Goal: Task Accomplishment & Management: Complete application form

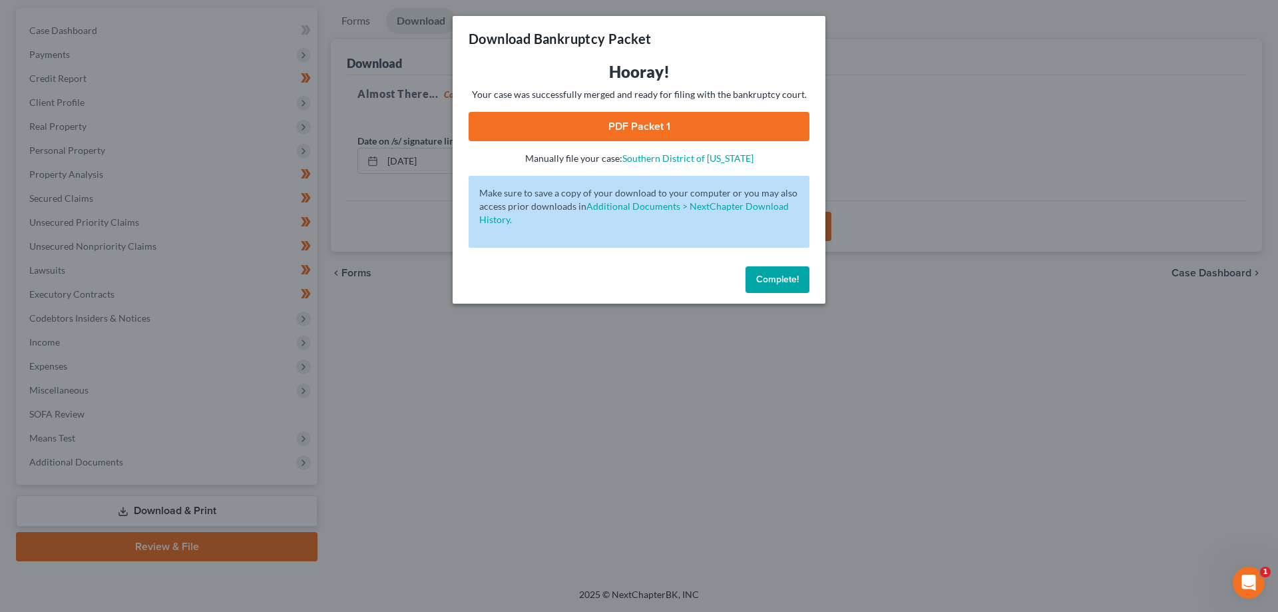
click at [774, 281] on span "Complete!" at bounding box center [777, 279] width 43 height 11
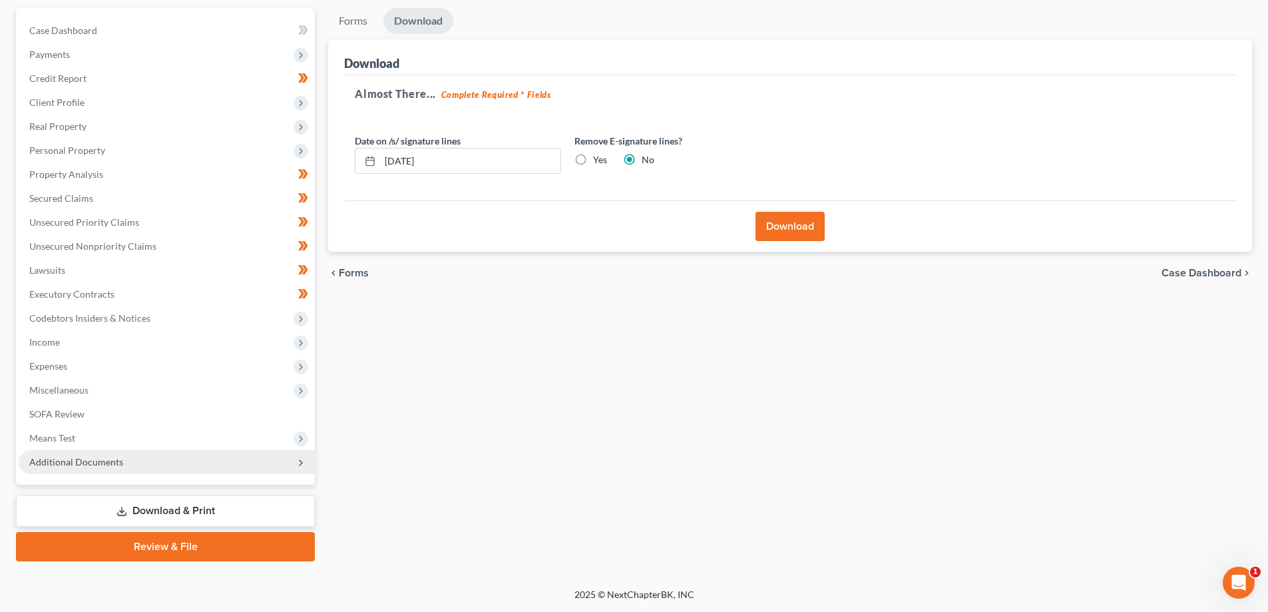
click at [152, 465] on span "Additional Documents" at bounding box center [167, 462] width 296 height 24
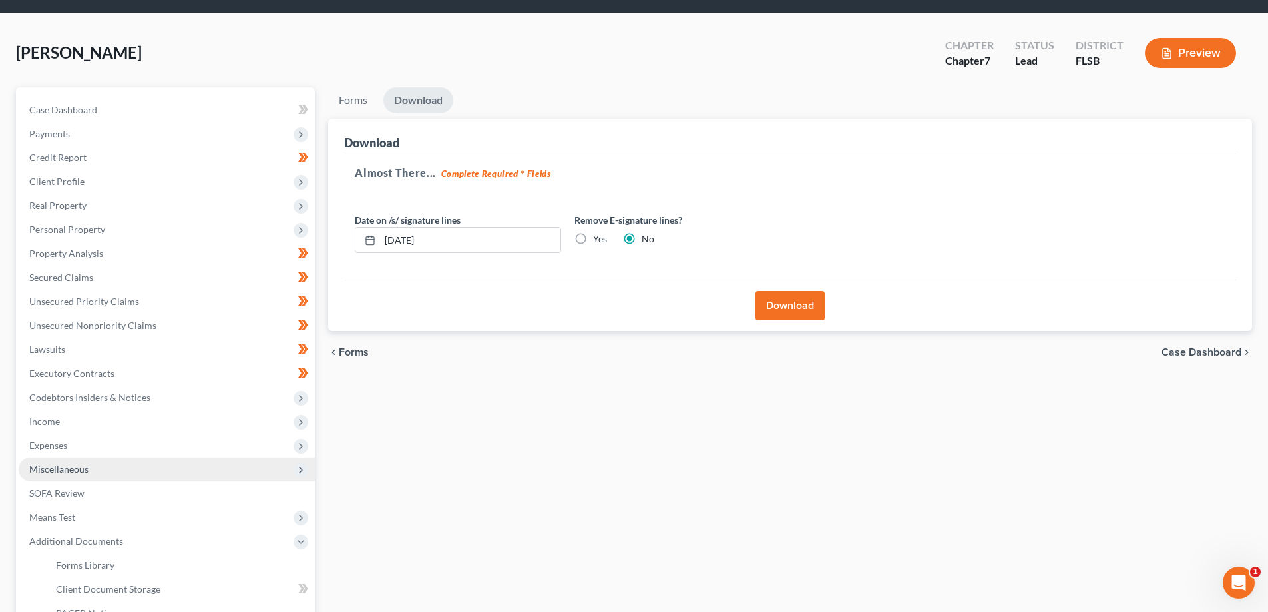
scroll to position [200, 0]
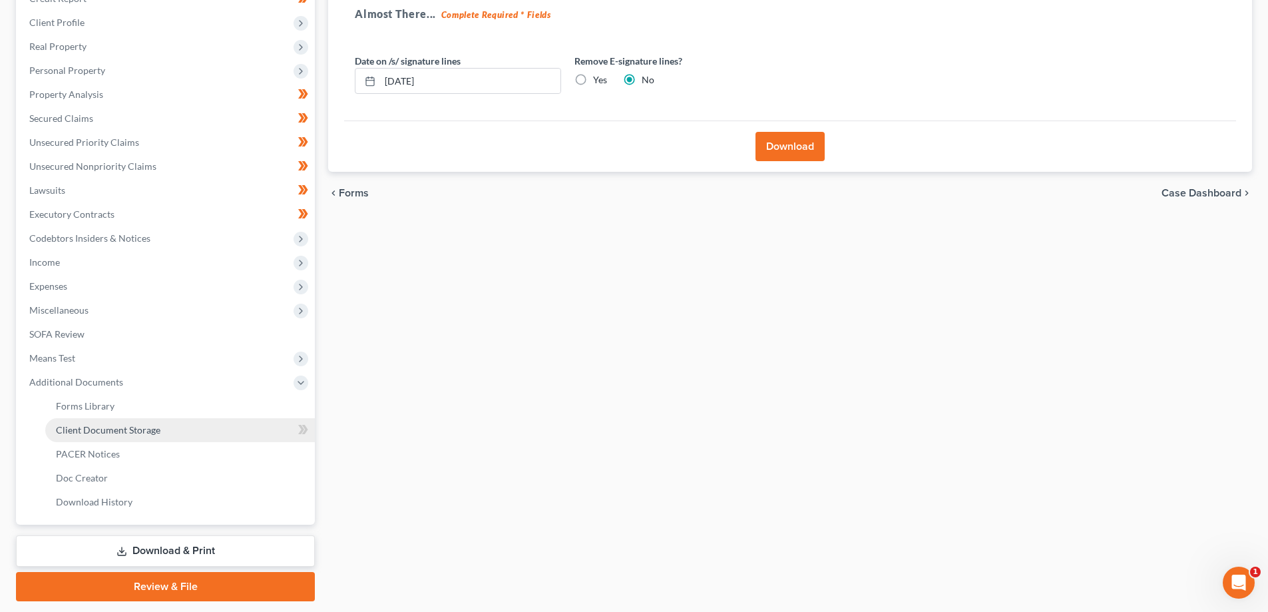
click at [118, 426] on span "Client Document Storage" at bounding box center [108, 429] width 105 height 11
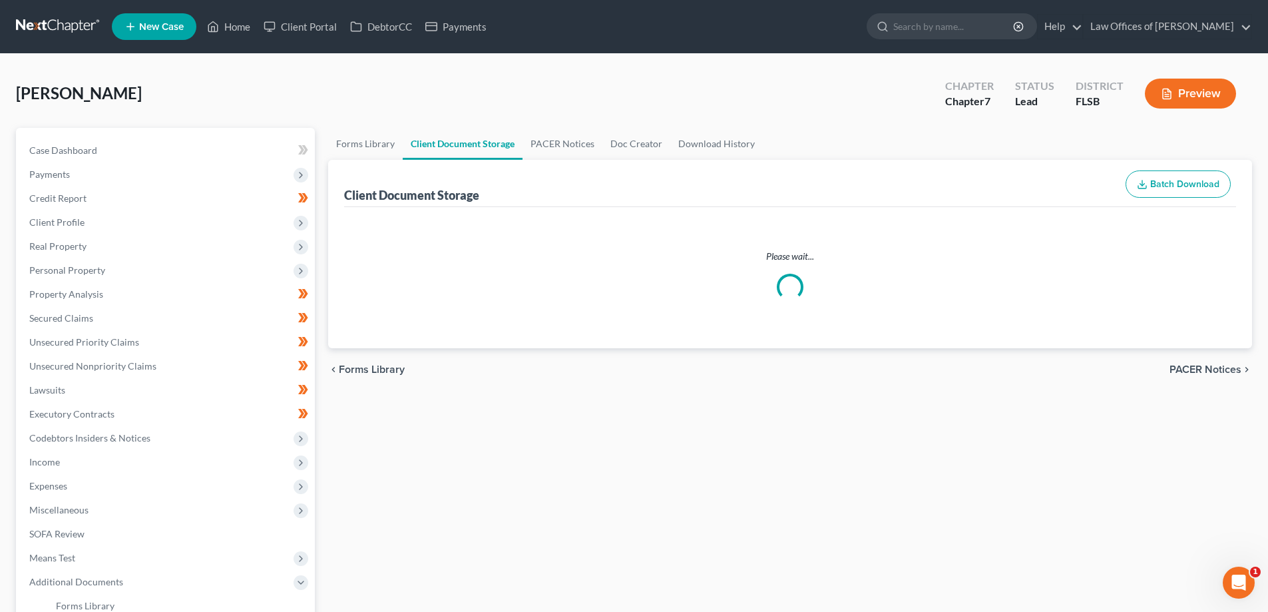
select select "9"
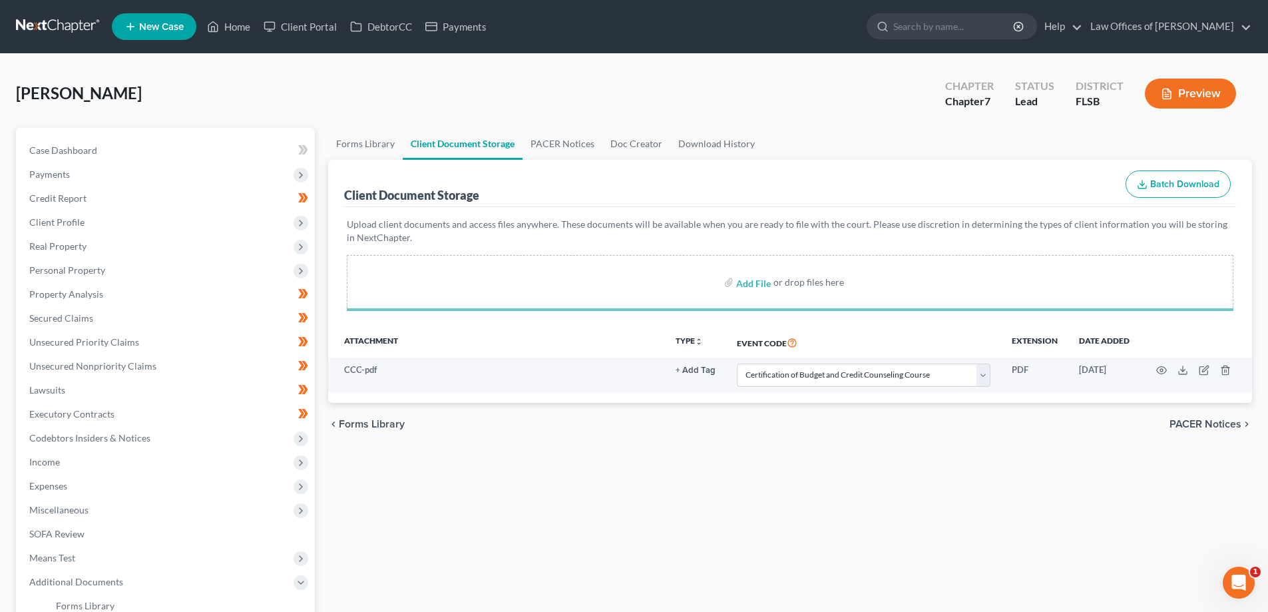
select select "9"
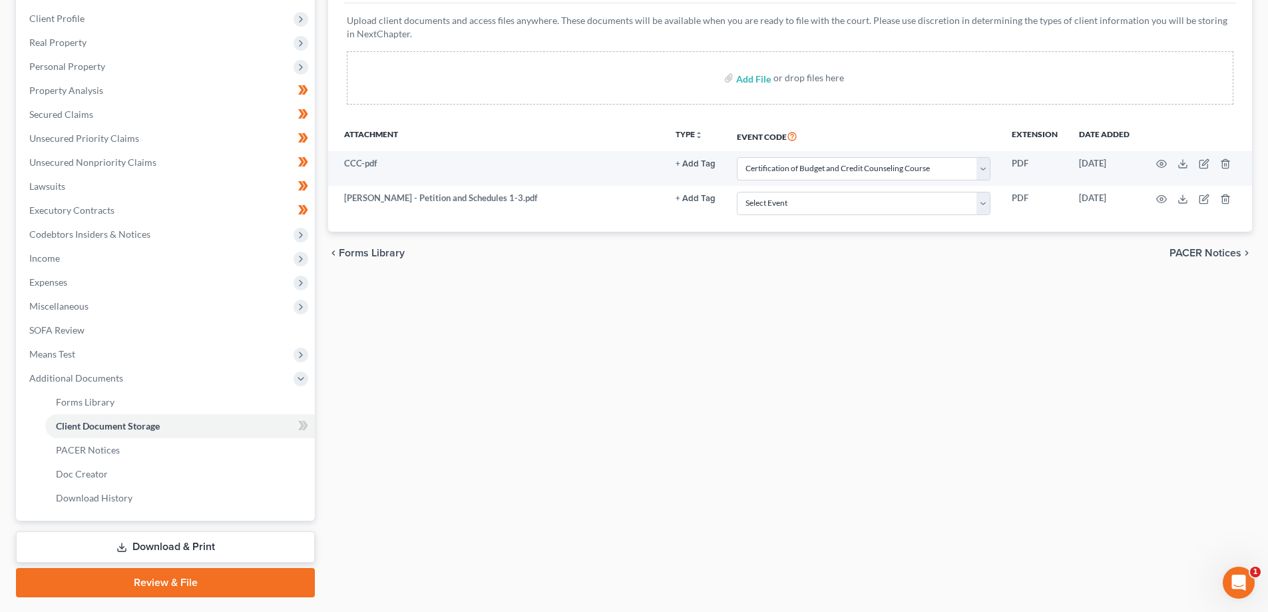
scroll to position [107, 0]
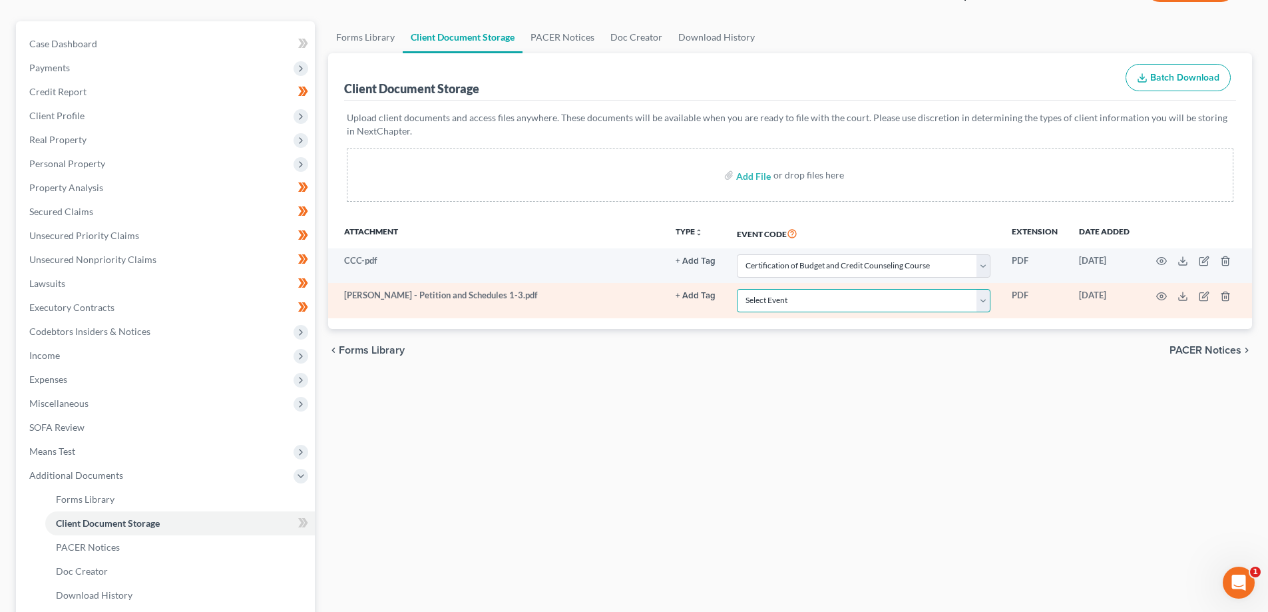
click at [947, 302] on select "Select Event 20 Largest Unsecured Creditors Affidavit Notice of Case Reassignme…" at bounding box center [864, 300] width 254 height 23
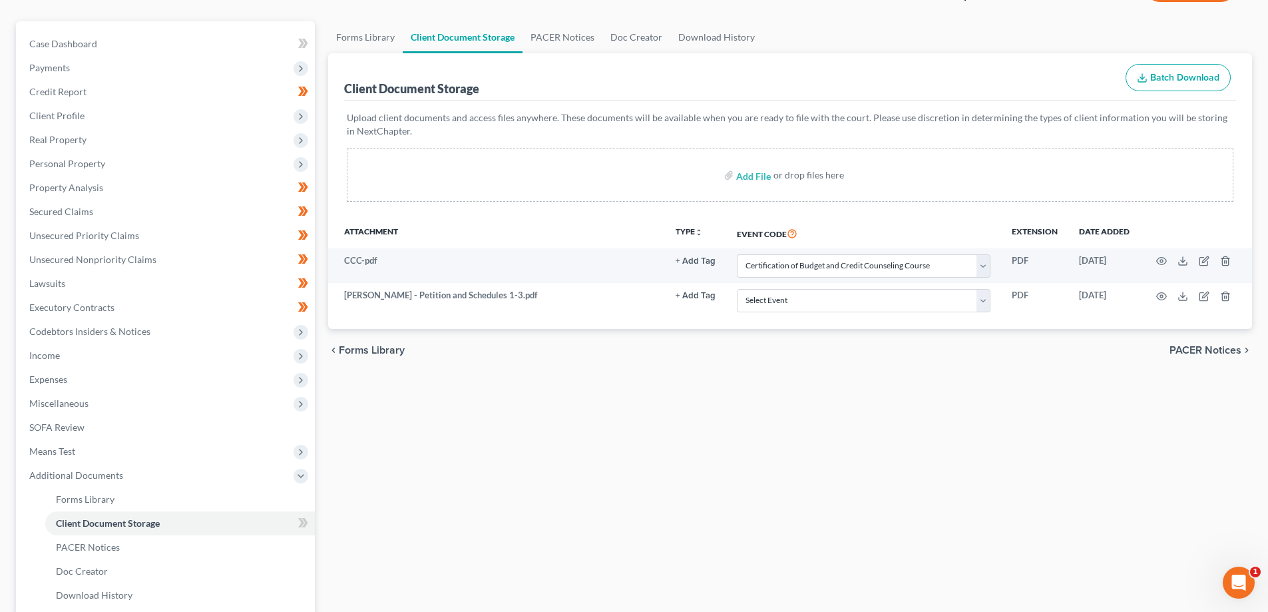
click at [748, 361] on div "chevron_left Forms Library PACER Notices chevron_right" at bounding box center [790, 350] width 924 height 43
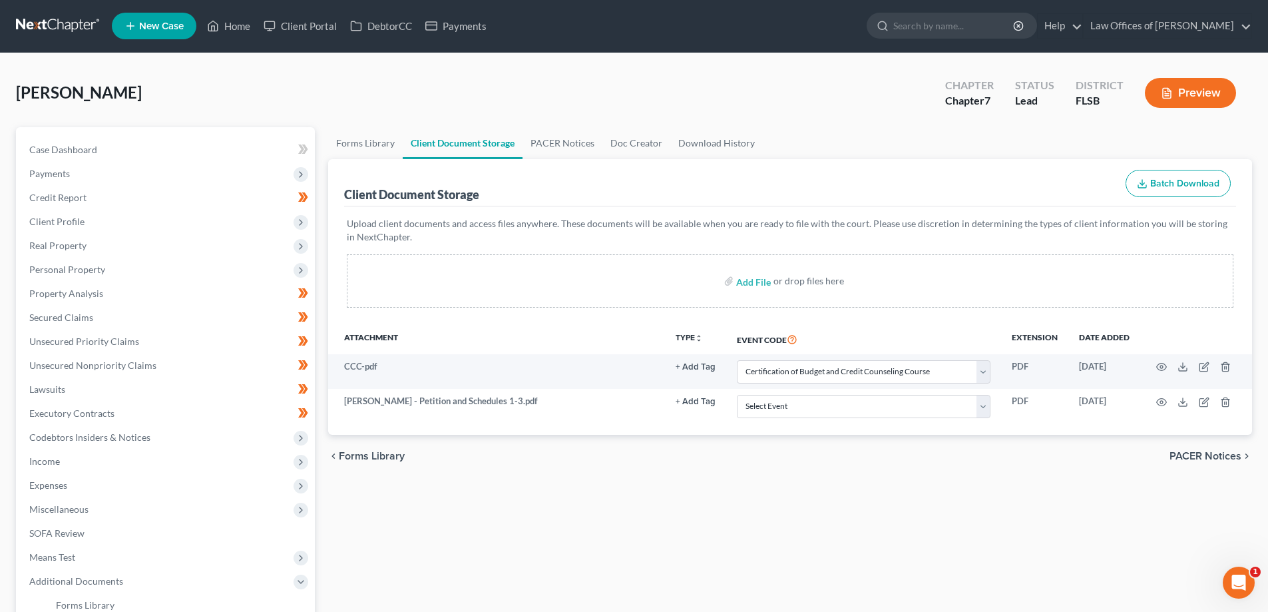
scroll to position [0, 0]
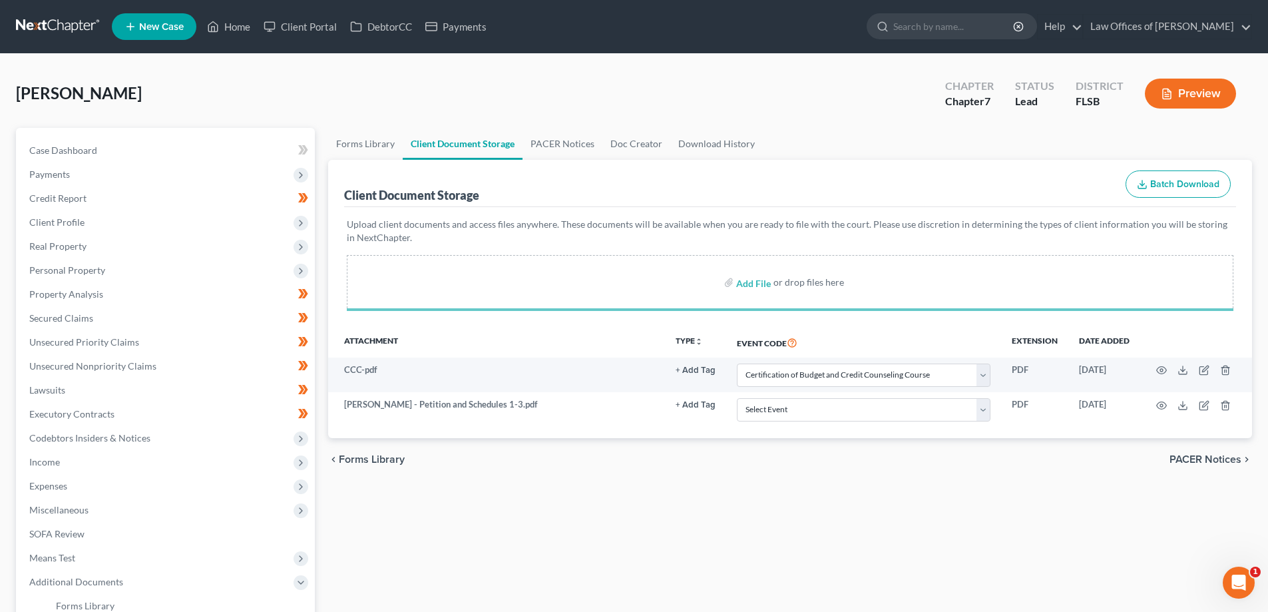
select select "9"
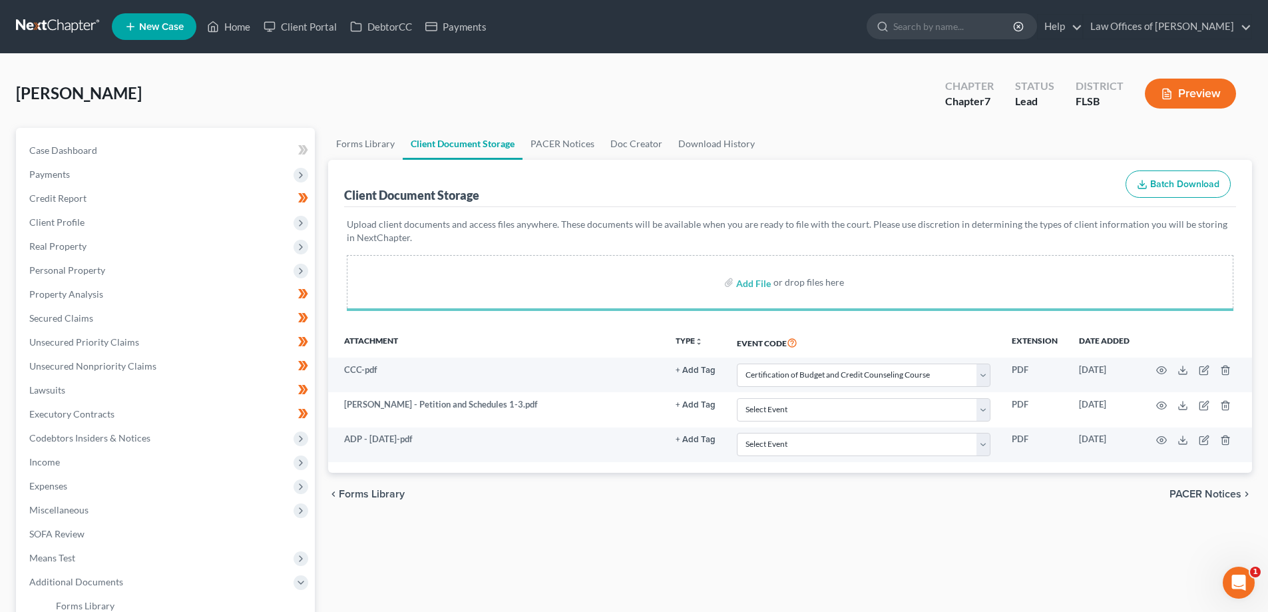
select select "9"
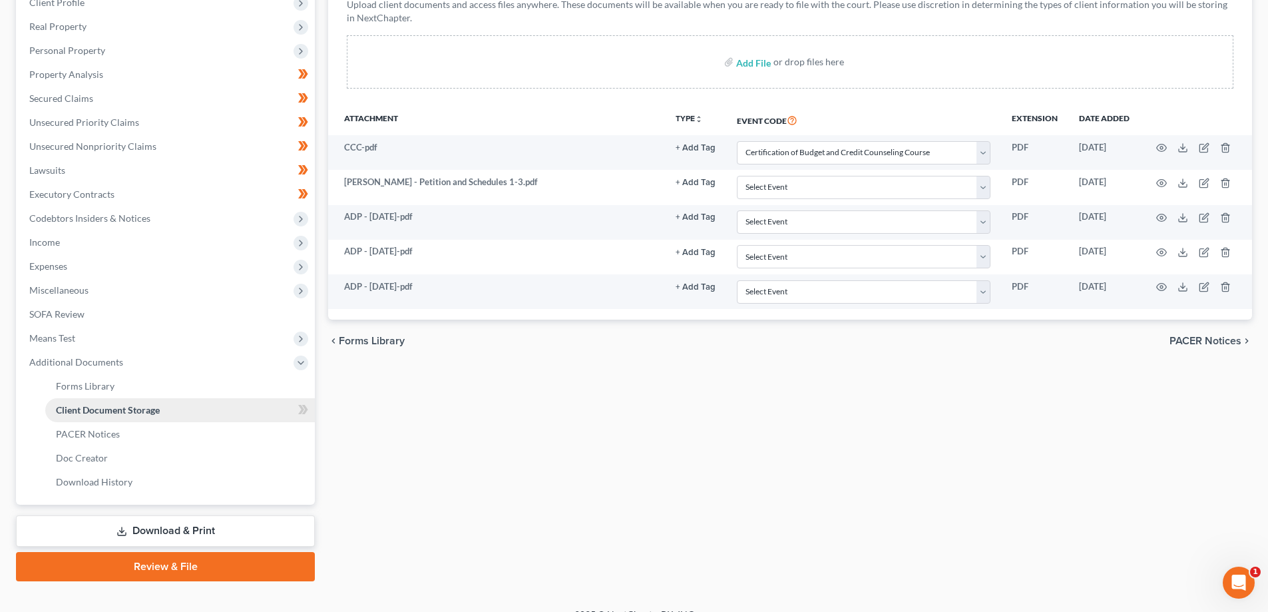
scroll to position [240, 0]
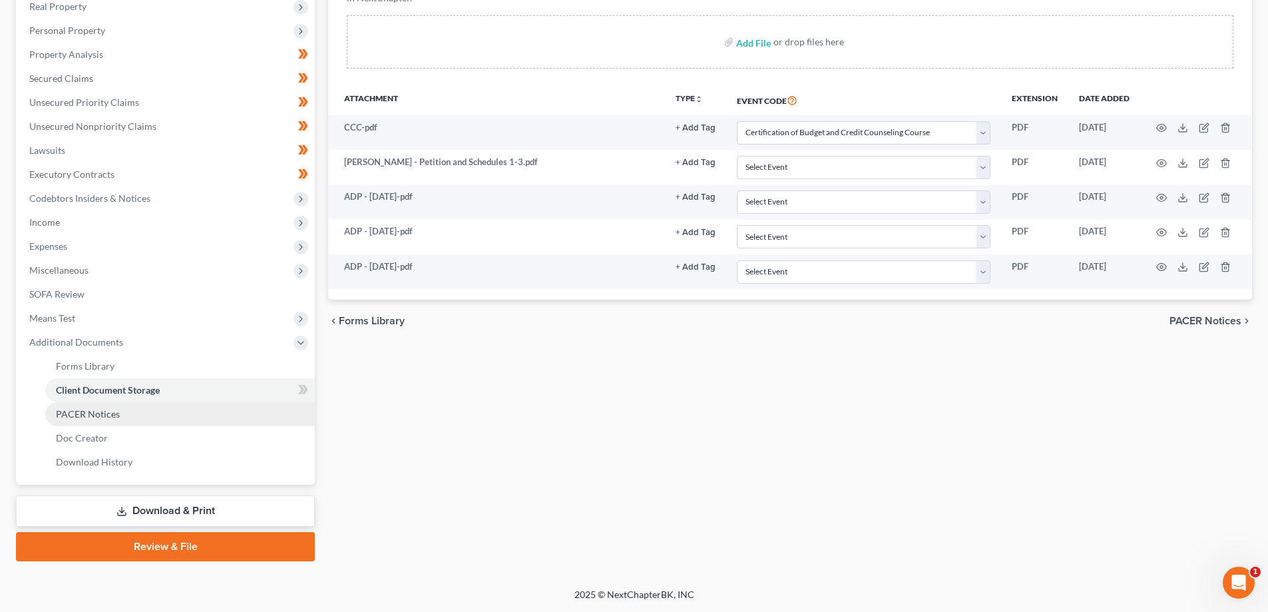
click at [91, 416] on span "PACER Notices" at bounding box center [88, 413] width 64 height 11
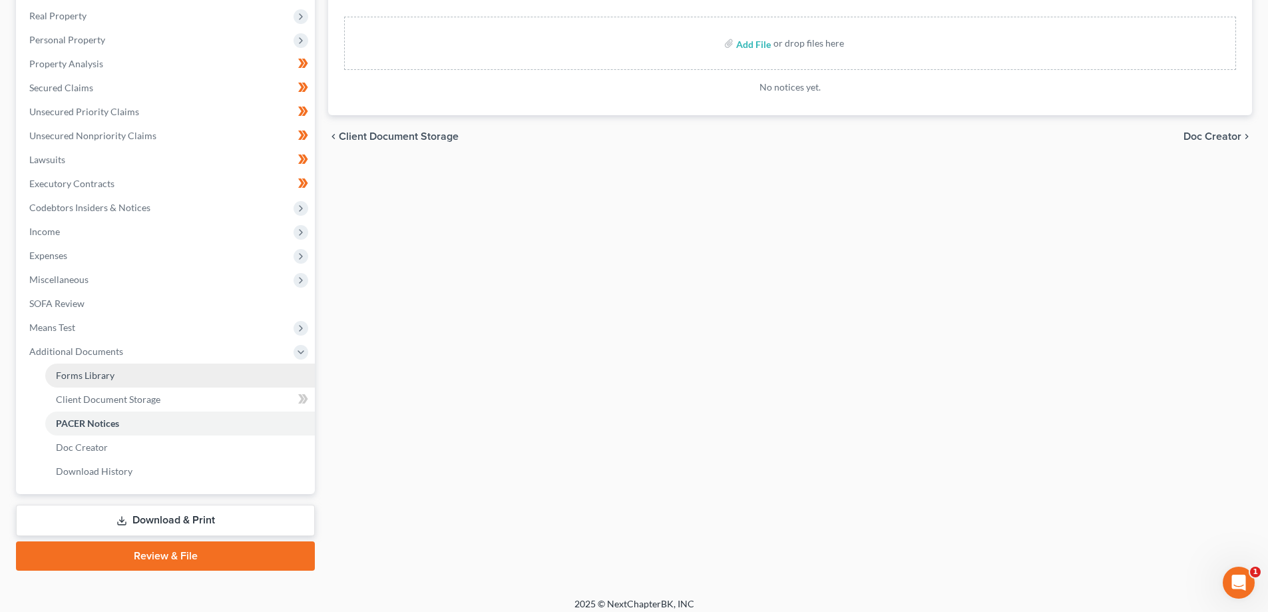
scroll to position [240, 0]
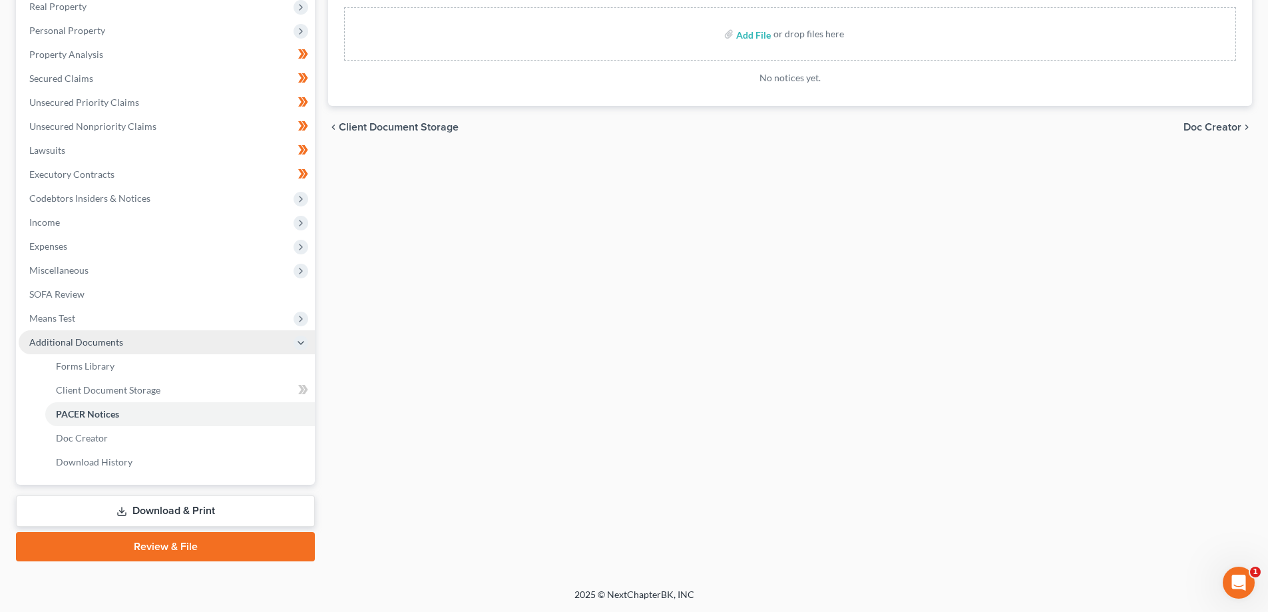
click at [81, 343] on span "Additional Documents" at bounding box center [76, 341] width 94 height 11
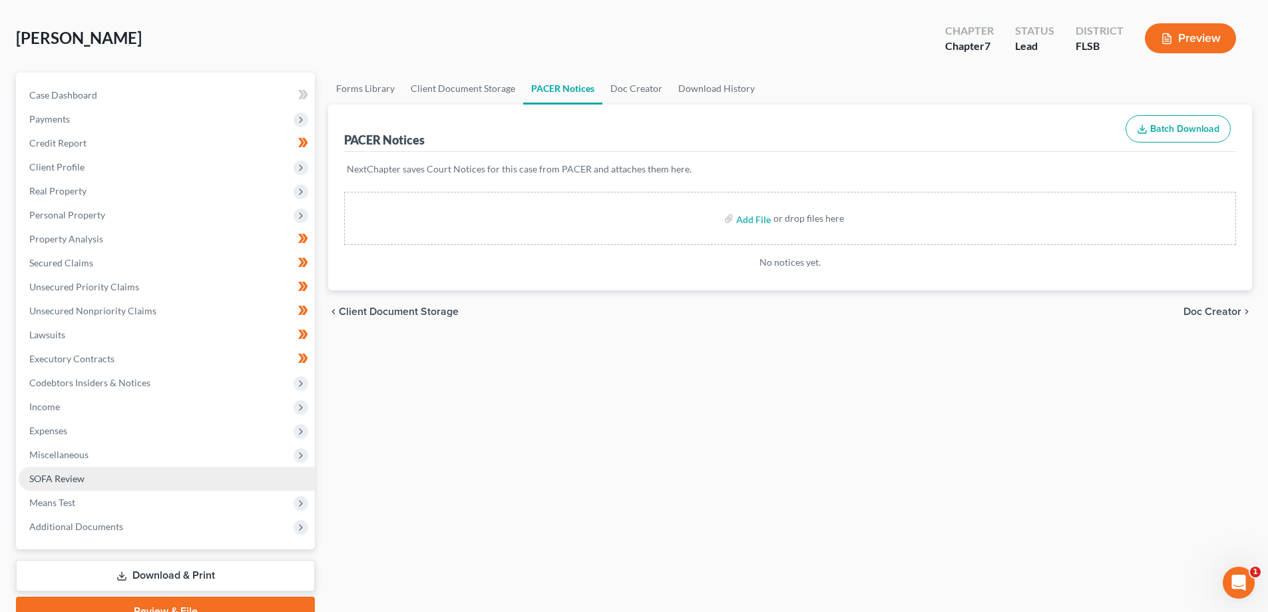
scroll to position [53, 0]
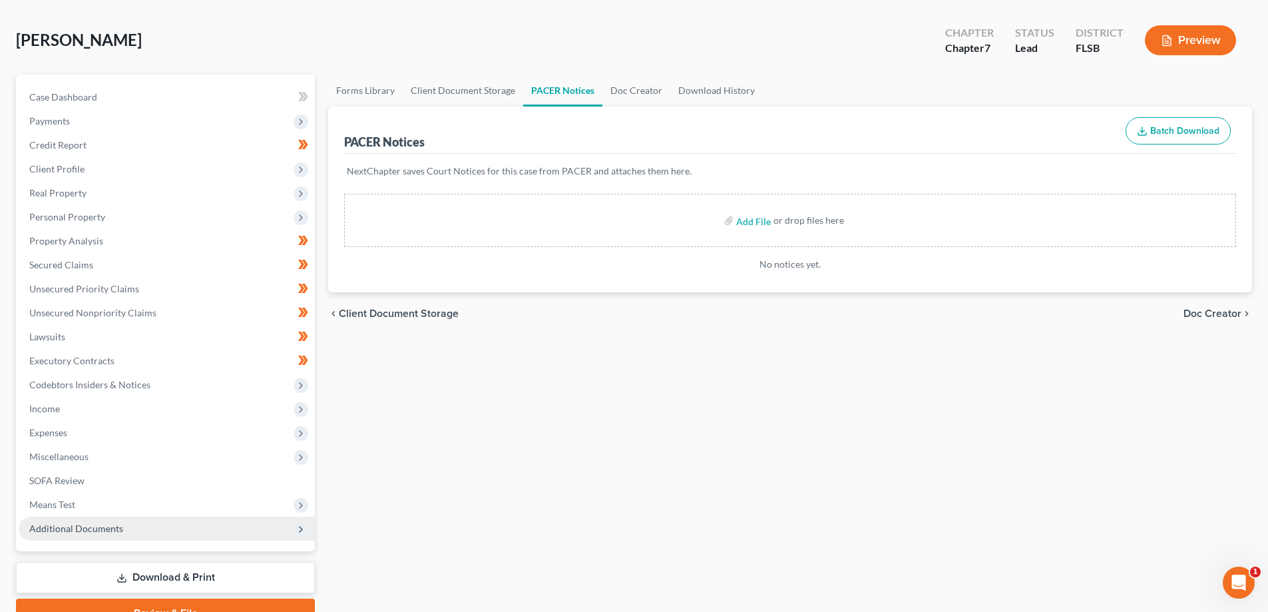
click at [59, 533] on span "Additional Documents" at bounding box center [76, 528] width 94 height 11
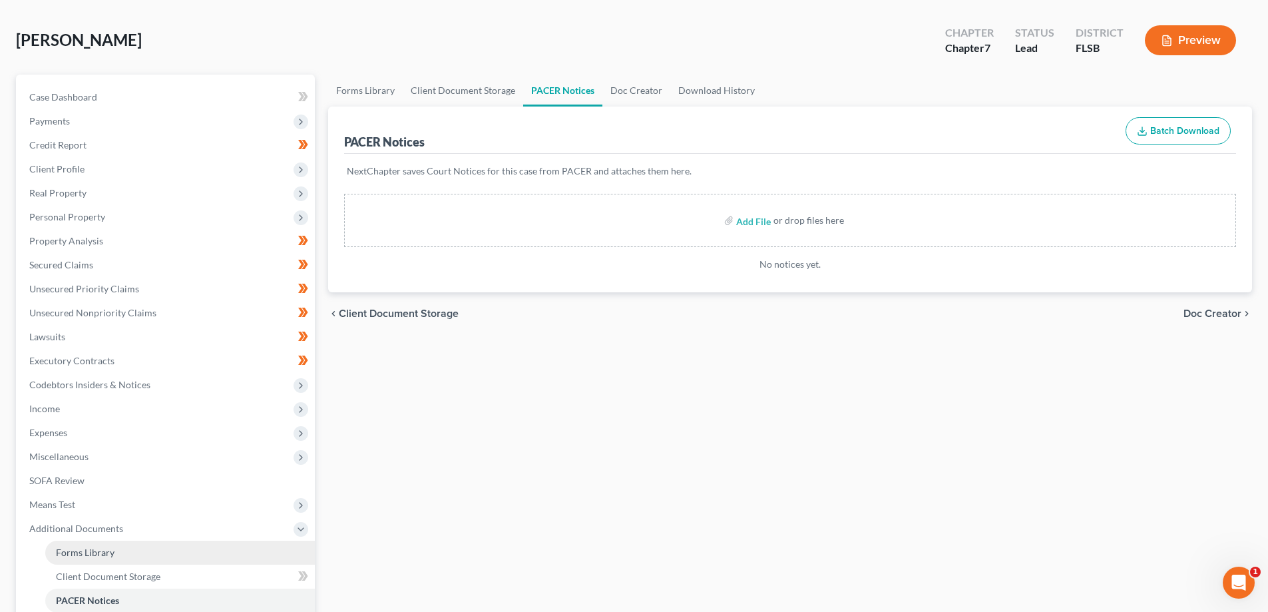
click at [90, 554] on span "Forms Library" at bounding box center [85, 552] width 59 height 11
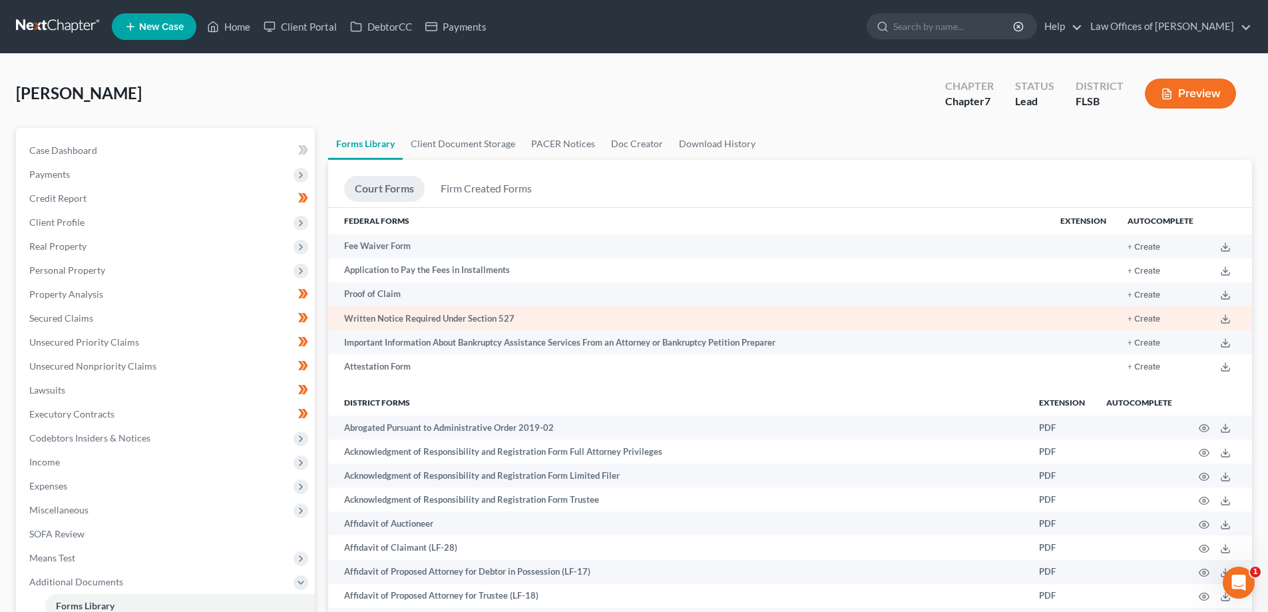
scroll to position [1539, 0]
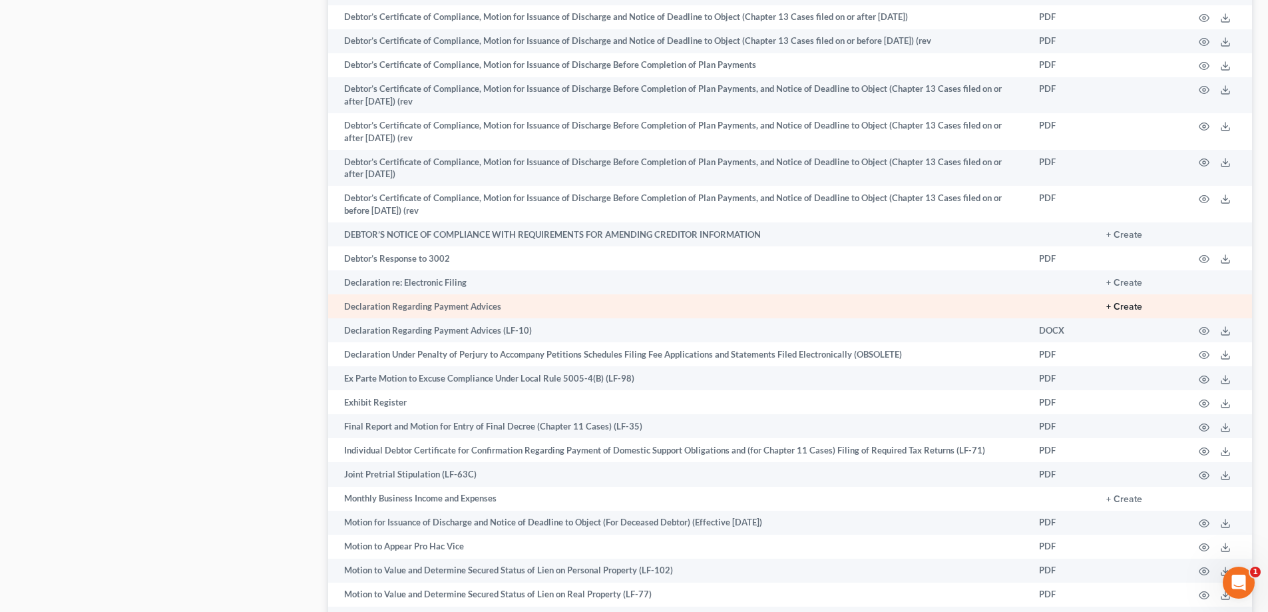
click at [1134, 307] on button "+ Create" at bounding box center [1124, 306] width 36 height 9
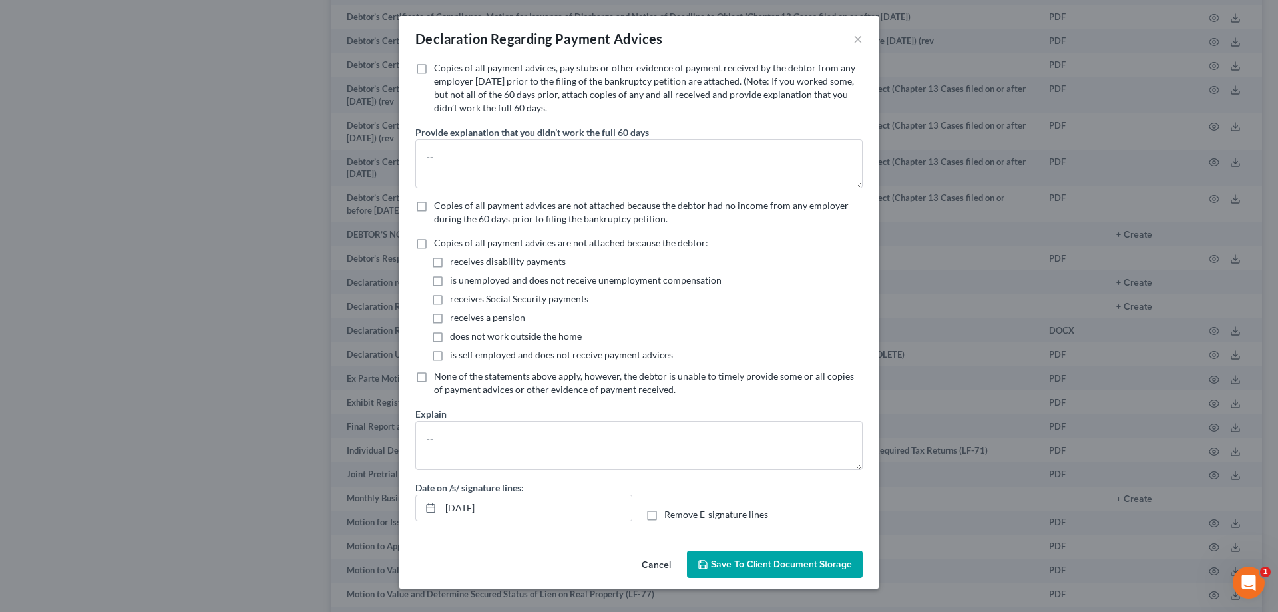
click at [434, 68] on label "Copies of all payment advices, pay stubs or other evidence of payment received …" at bounding box center [648, 87] width 429 height 53
click at [439, 68] on input "Copies of all payment advices, pay stubs or other evidence of payment received …" at bounding box center [443, 65] width 9 height 9
checkbox input "true"
click at [497, 158] on textarea at bounding box center [638, 163] width 447 height 49
type textarea "W"
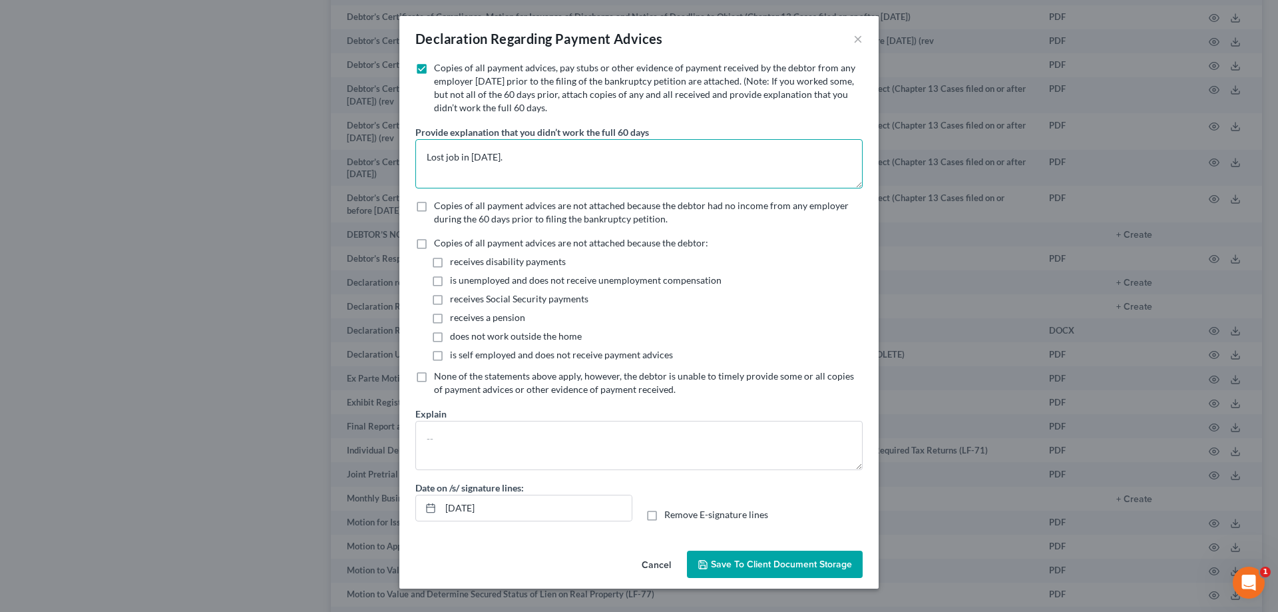
type textarea "Lost job in [DATE]."
click at [746, 564] on span "Save to Client Document Storage" at bounding box center [781, 563] width 141 height 11
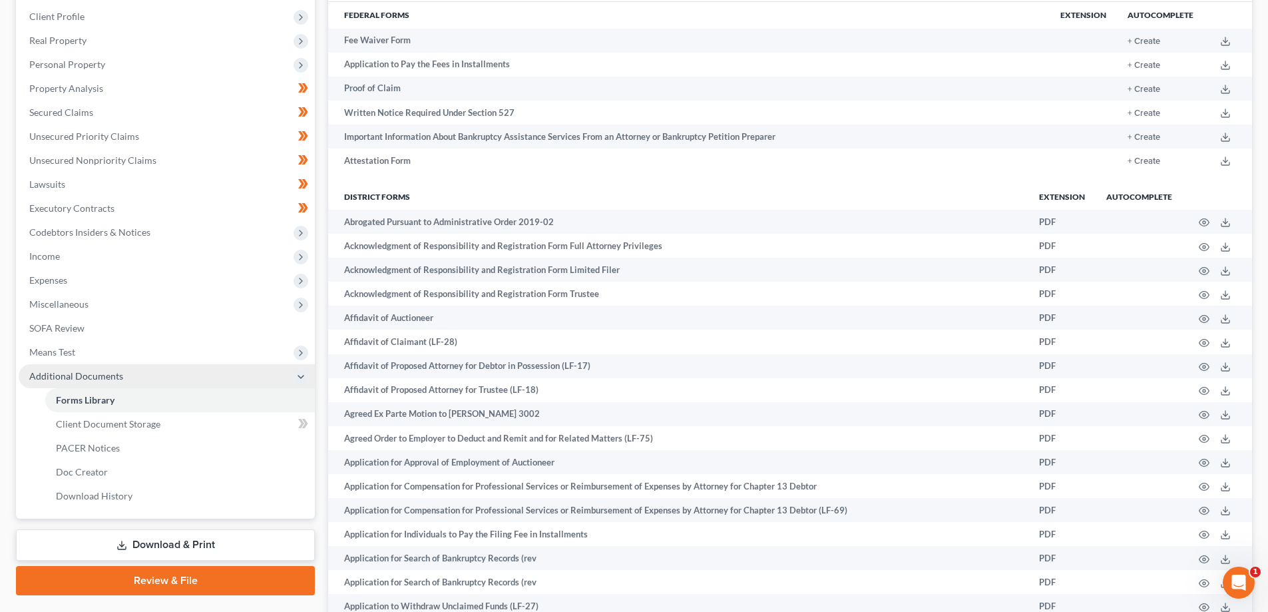
scroll to position [208, 0]
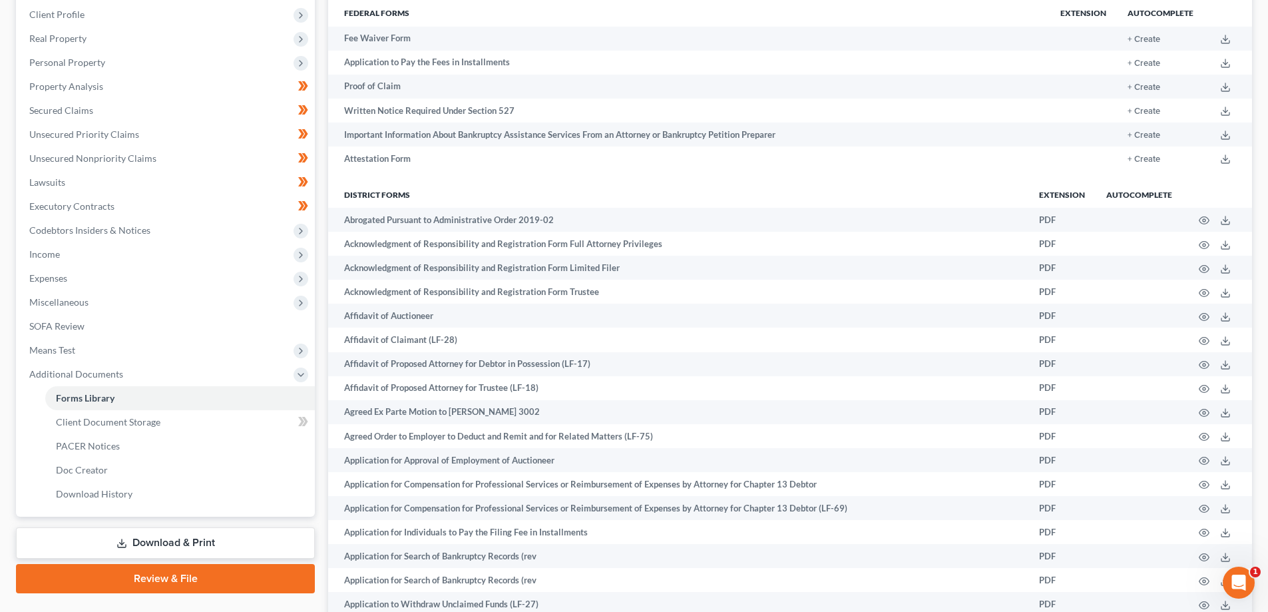
click at [226, 581] on link "Review & File" at bounding box center [165, 578] width 299 height 29
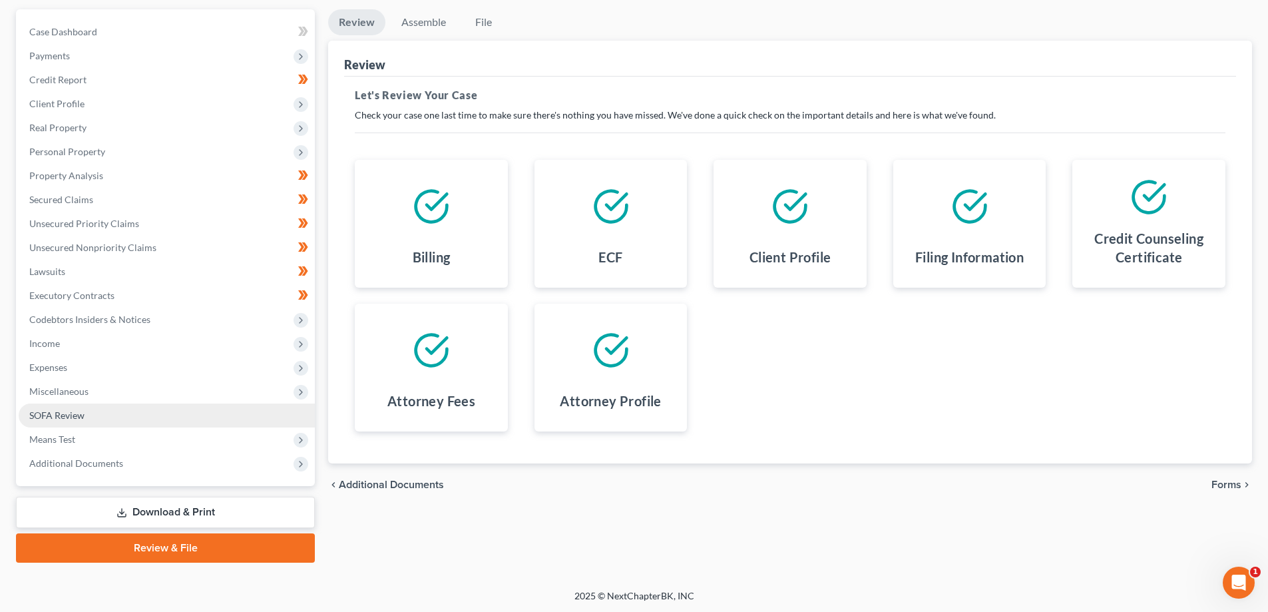
scroll to position [120, 0]
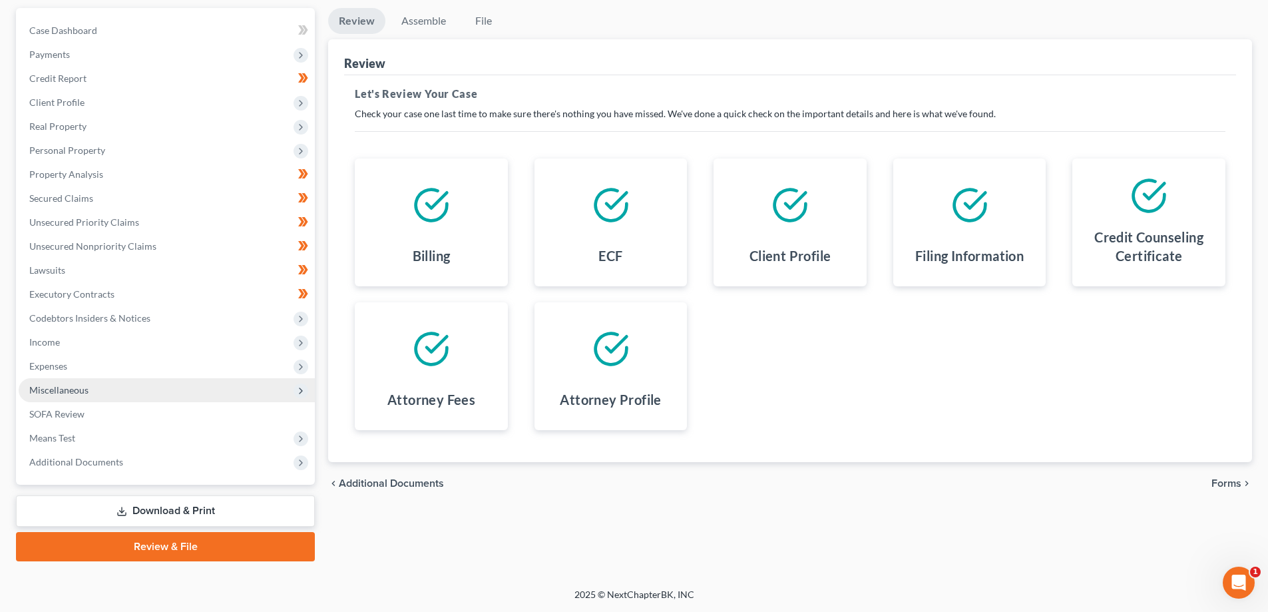
click at [47, 388] on span "Miscellaneous" at bounding box center [58, 389] width 59 height 11
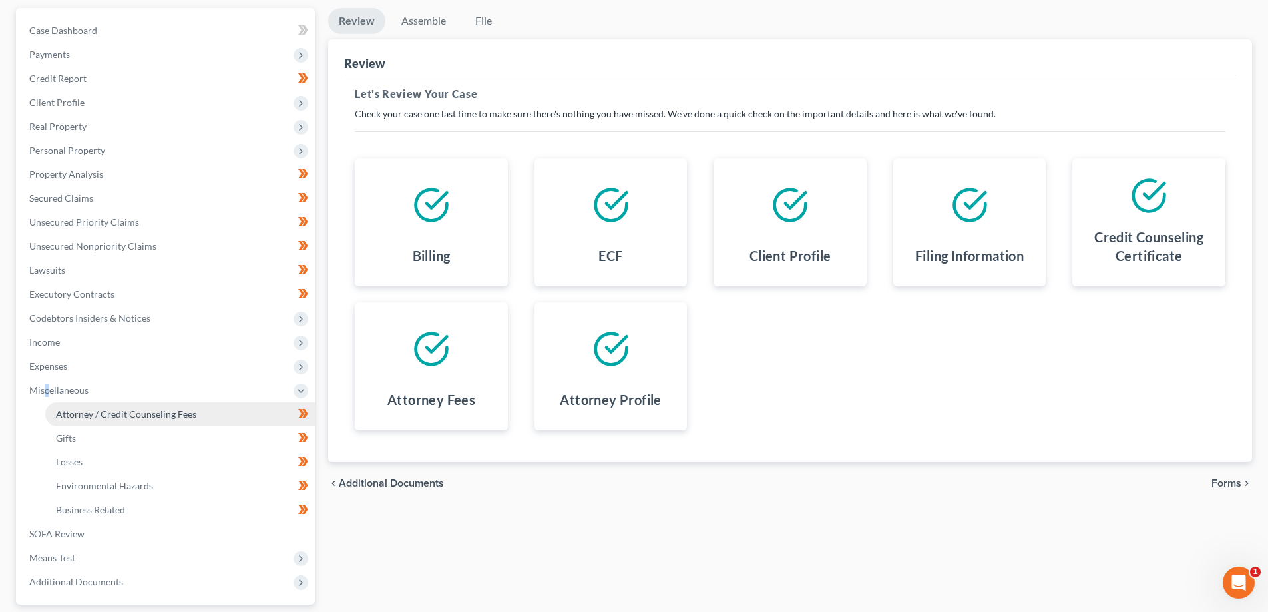
click at [112, 411] on span "Attorney / Credit Counseling Fees" at bounding box center [126, 413] width 140 height 11
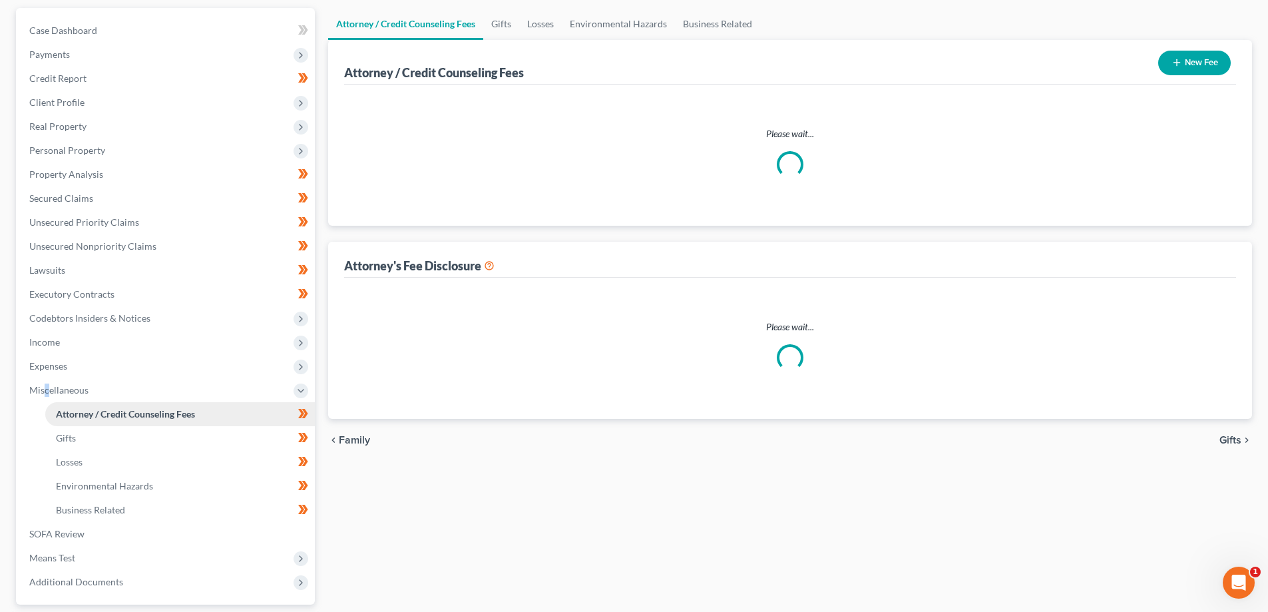
select select "0"
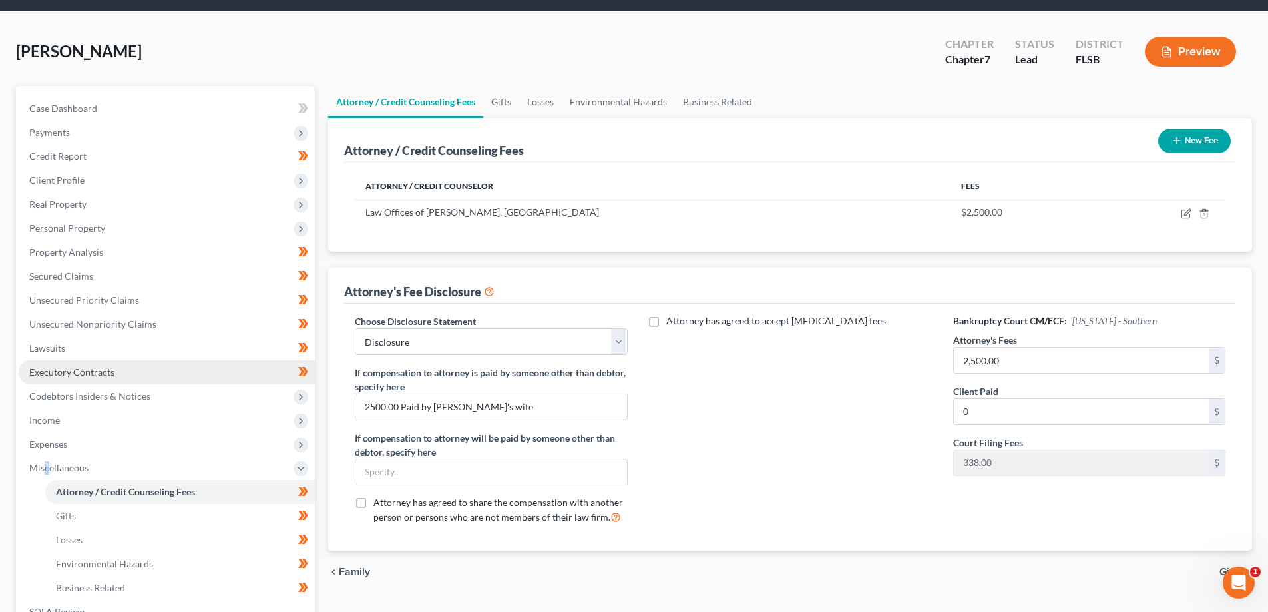
scroll to position [240, 0]
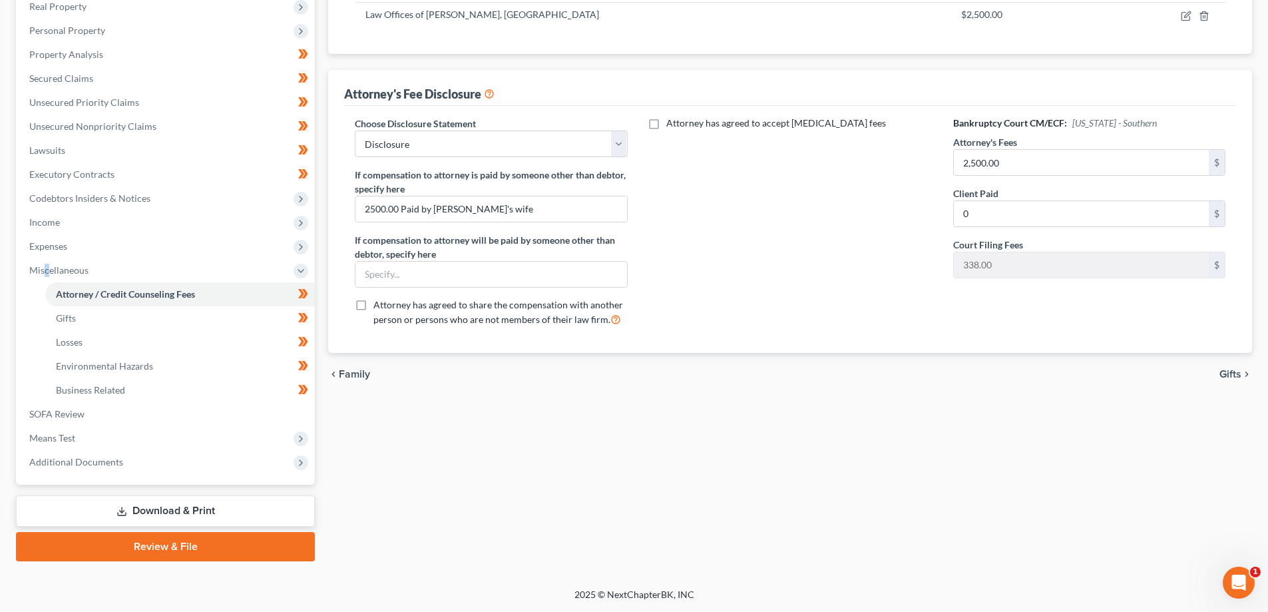
click at [168, 545] on link "Review & File" at bounding box center [165, 546] width 299 height 29
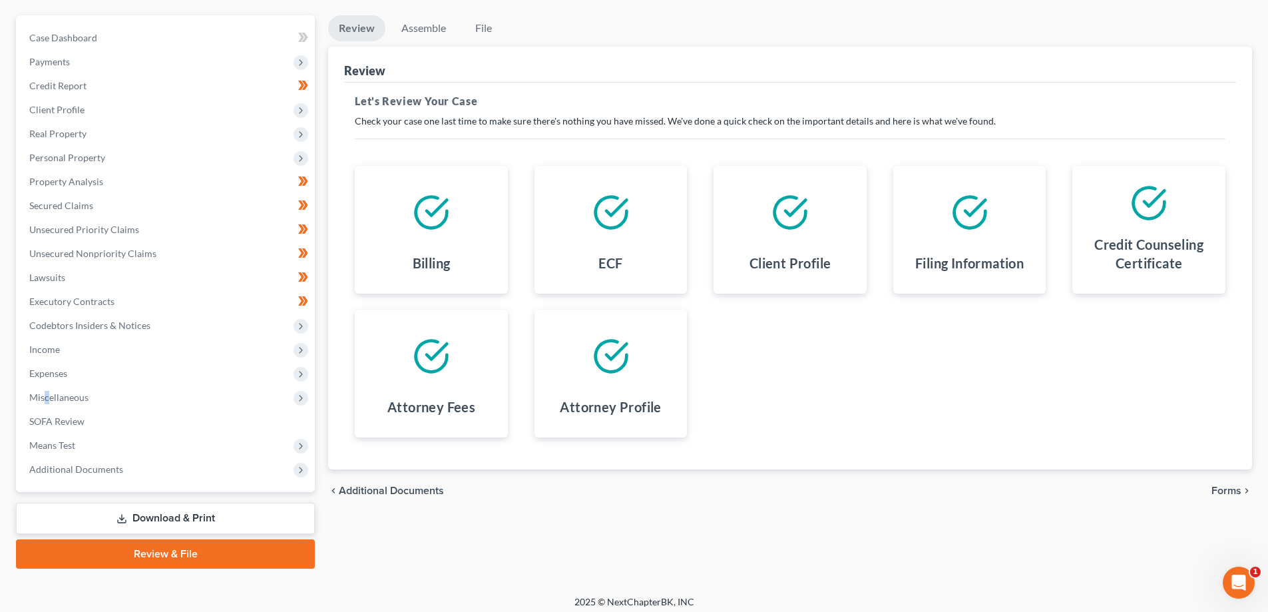
scroll to position [120, 0]
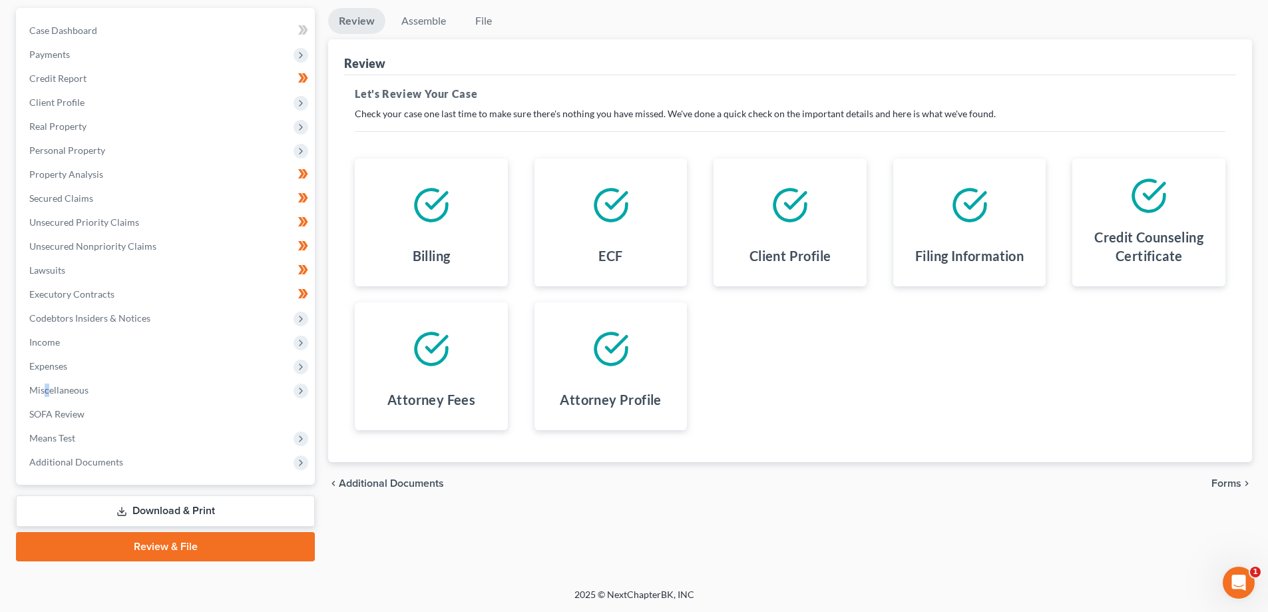
click at [1221, 484] on span "Forms" at bounding box center [1227, 483] width 30 height 11
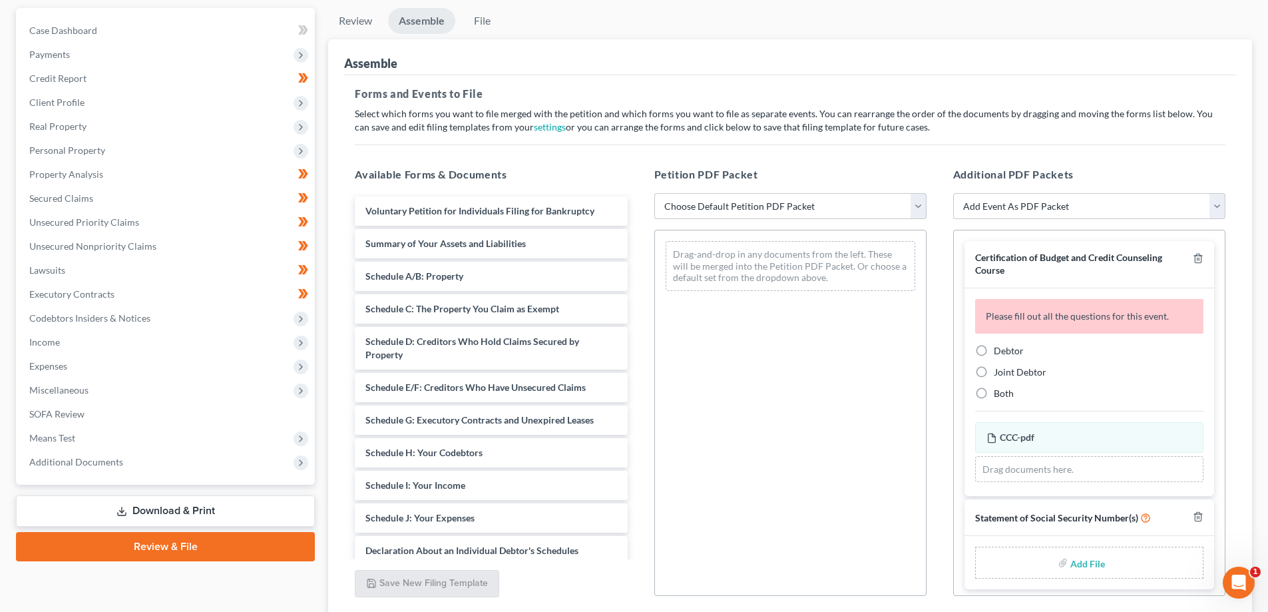
click at [994, 351] on label "Debtor" at bounding box center [1009, 350] width 30 height 13
click at [999, 351] on input "Debtor" at bounding box center [1003, 348] width 9 height 9
radio input "true"
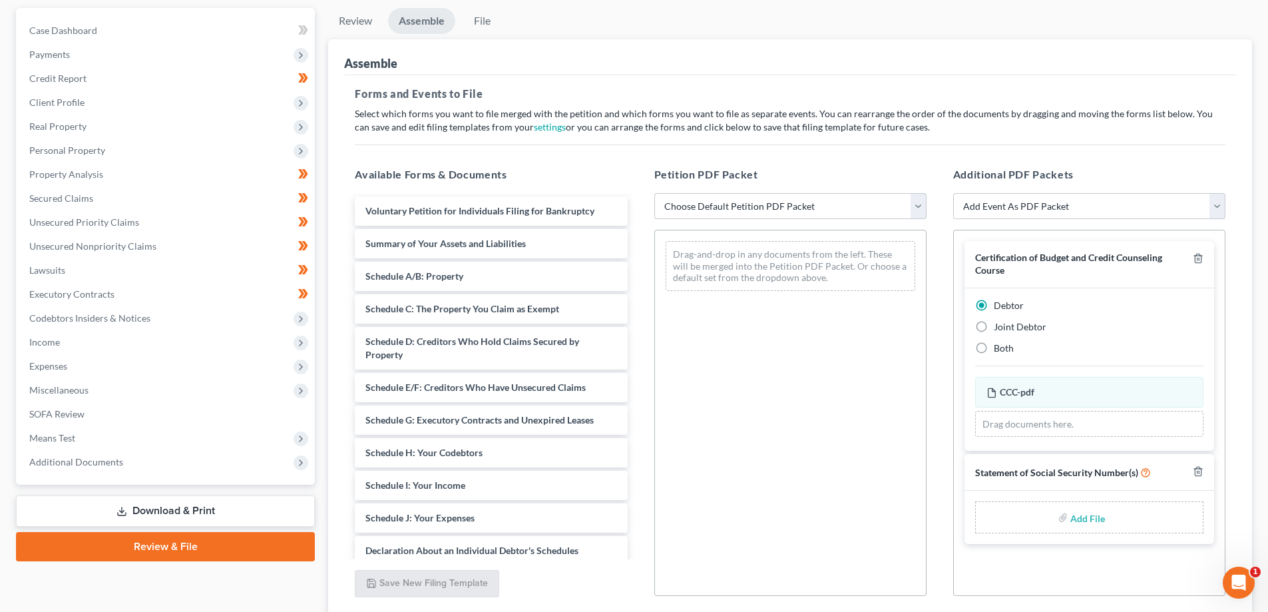
click at [1091, 517] on input "file" at bounding box center [1086, 517] width 32 height 24
type input "C:\fakepath\[PERSON_NAME] - SS Cert.pdf"
click at [917, 202] on select "Choose Default Petition PDF Packet Emergency Filing (Voluntary Petition and Cre…" at bounding box center [790, 206] width 272 height 27
select select "1"
click at [654, 193] on select "Choose Default Petition PDF Packet Emergency Filing (Voluntary Petition and Cre…" at bounding box center [790, 206] width 272 height 27
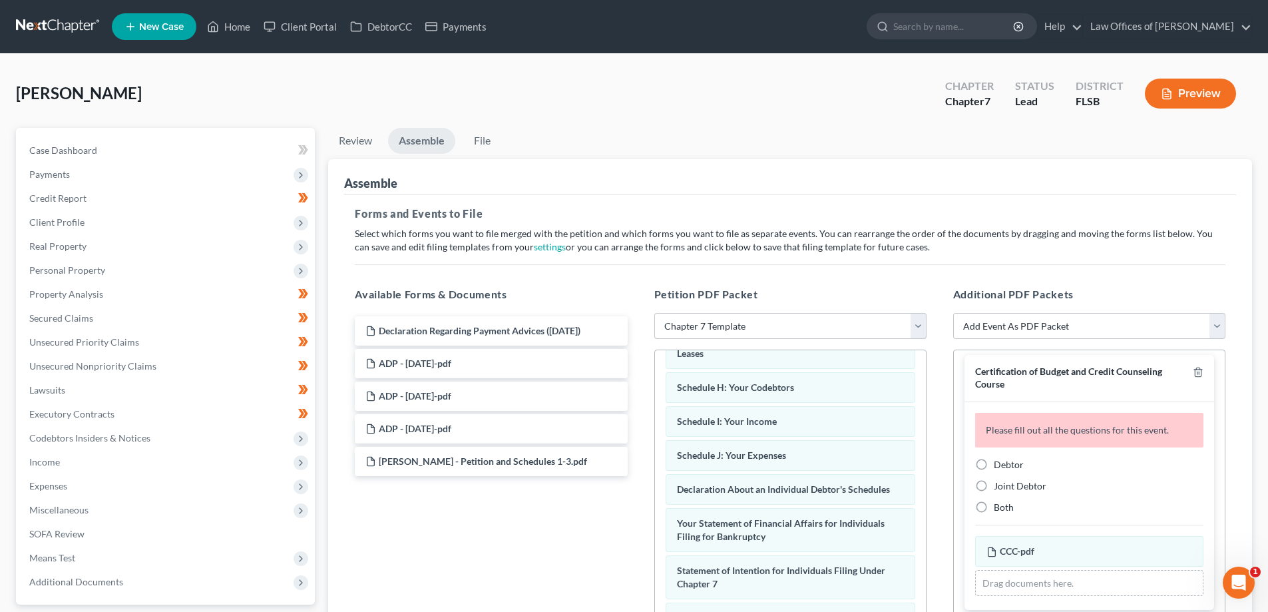
scroll to position [0, 0]
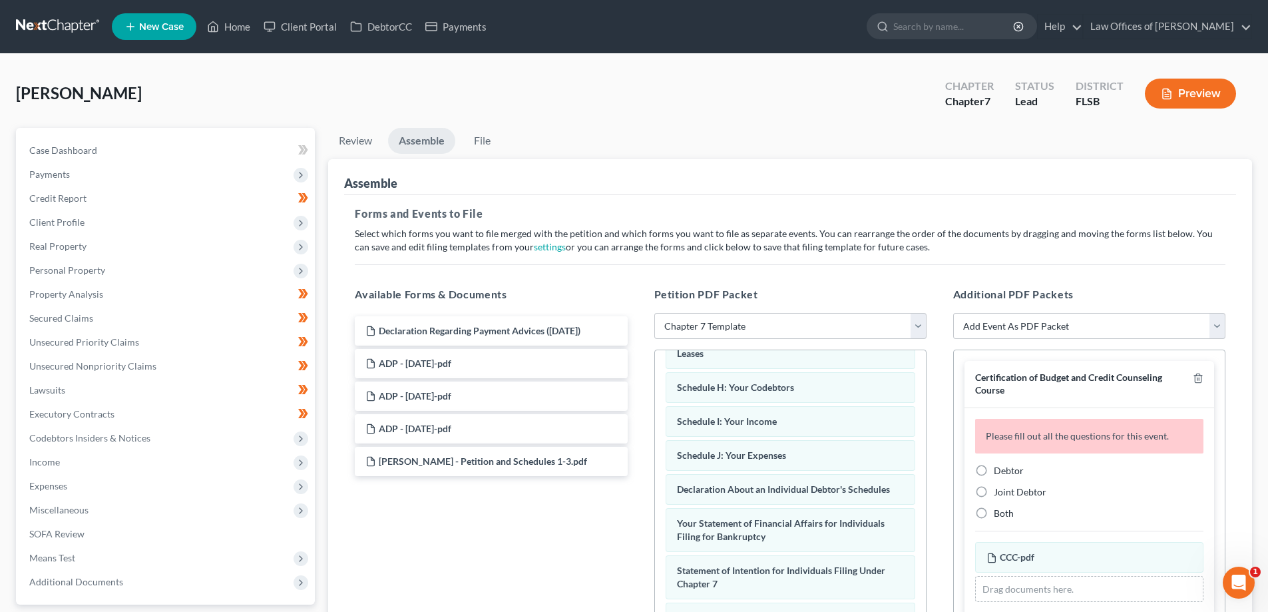
click at [994, 471] on span "Debtor" at bounding box center [1009, 470] width 30 height 11
click at [999, 471] on input "Debtor" at bounding box center [1003, 468] width 9 height 9
radio input "true"
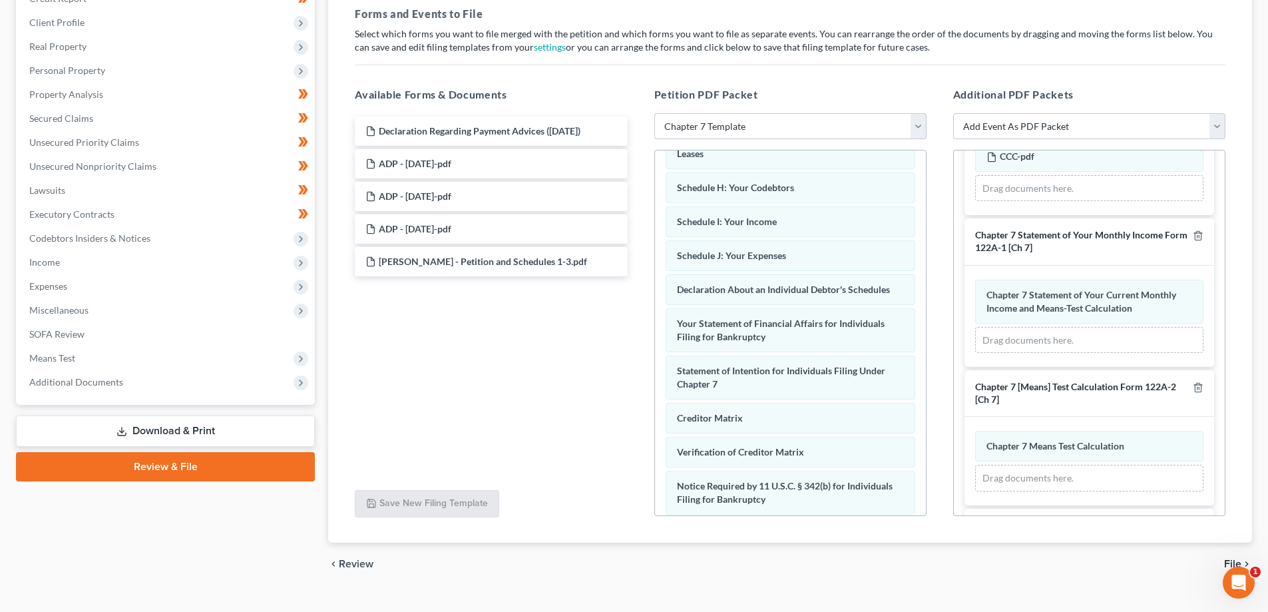
scroll to position [157, 0]
click at [82, 387] on span "Additional Documents" at bounding box center [167, 382] width 296 height 24
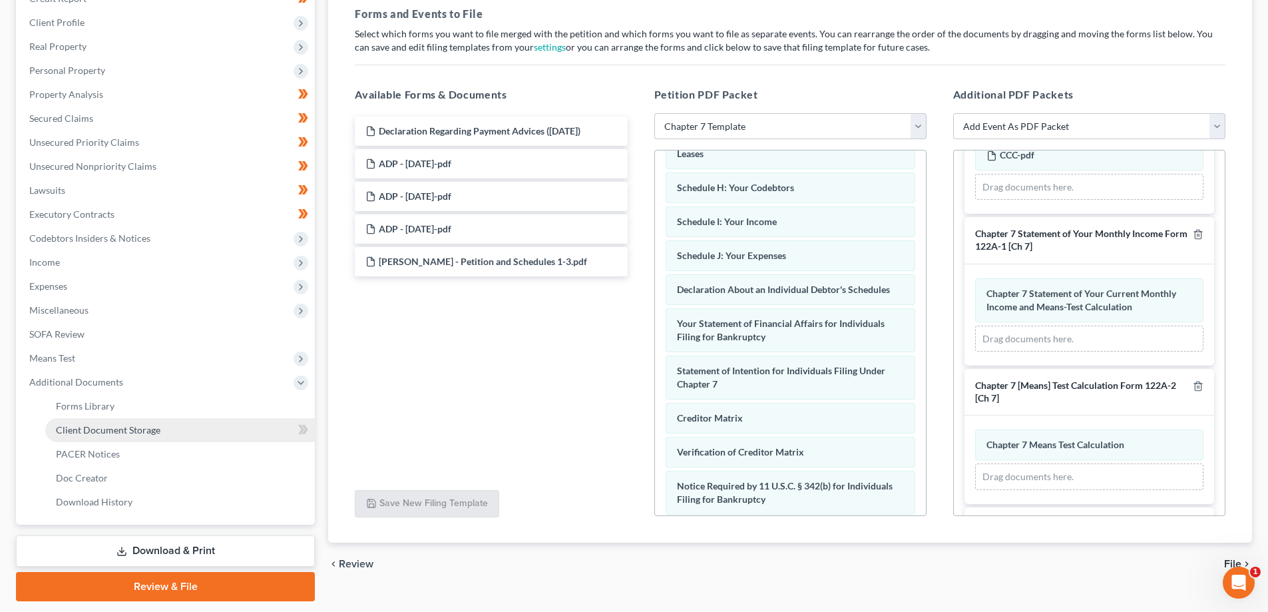
click at [107, 430] on span "Client Document Storage" at bounding box center [108, 429] width 105 height 11
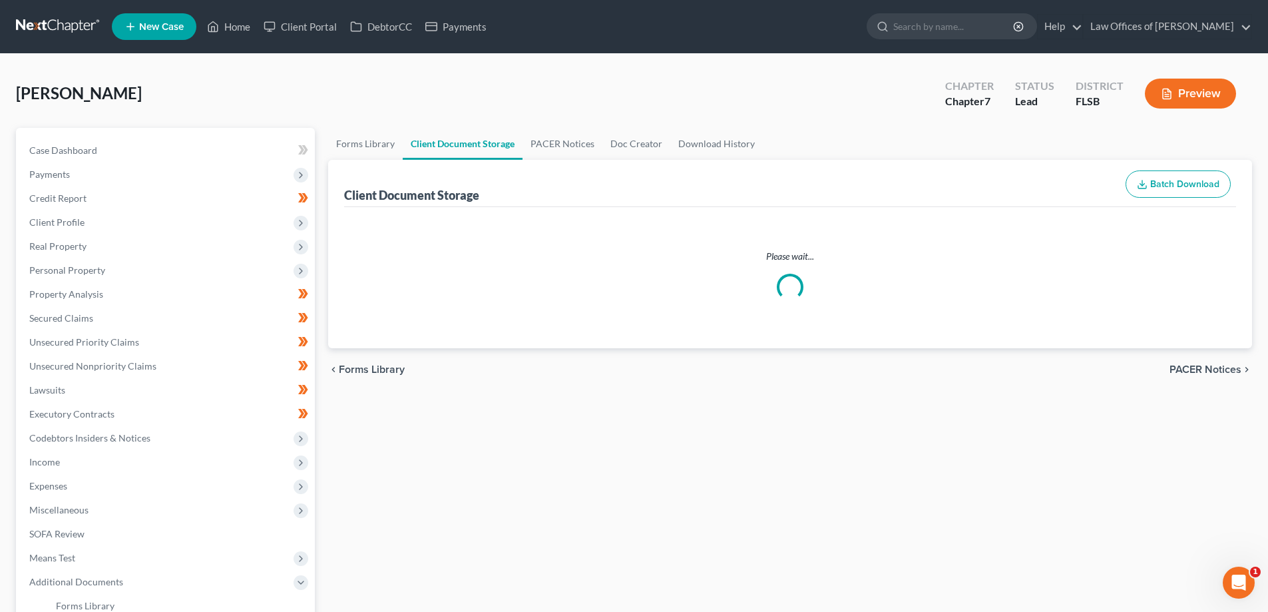
select select "9"
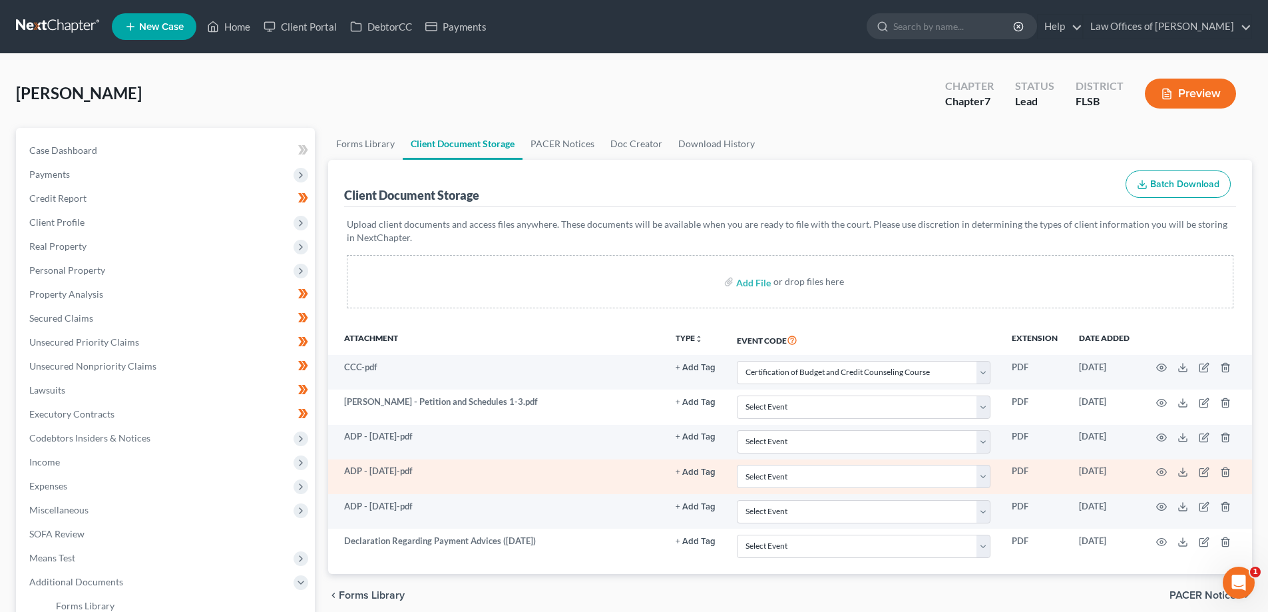
select select "9"
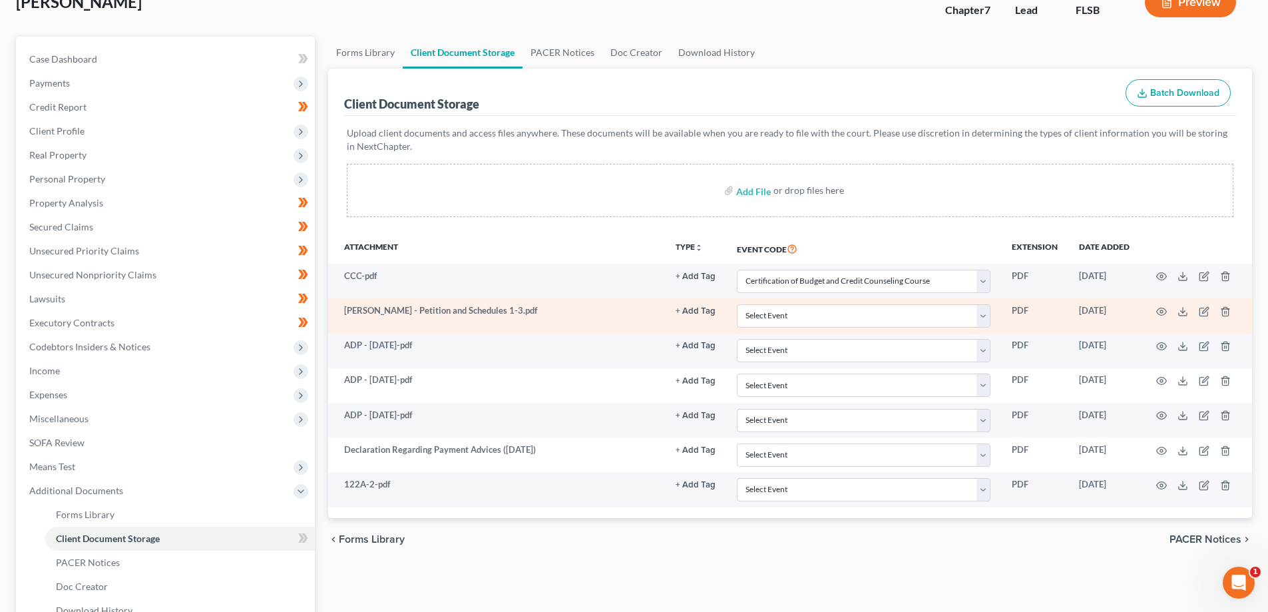
scroll to position [133, 0]
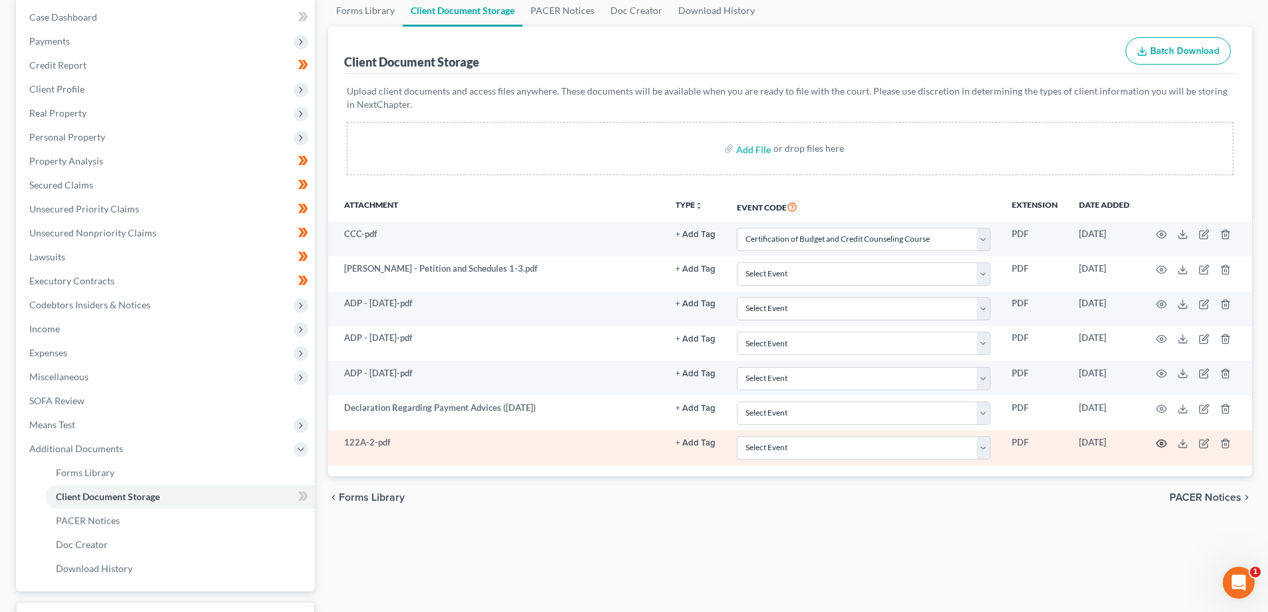
click at [1158, 439] on icon "button" at bounding box center [1161, 443] width 11 height 11
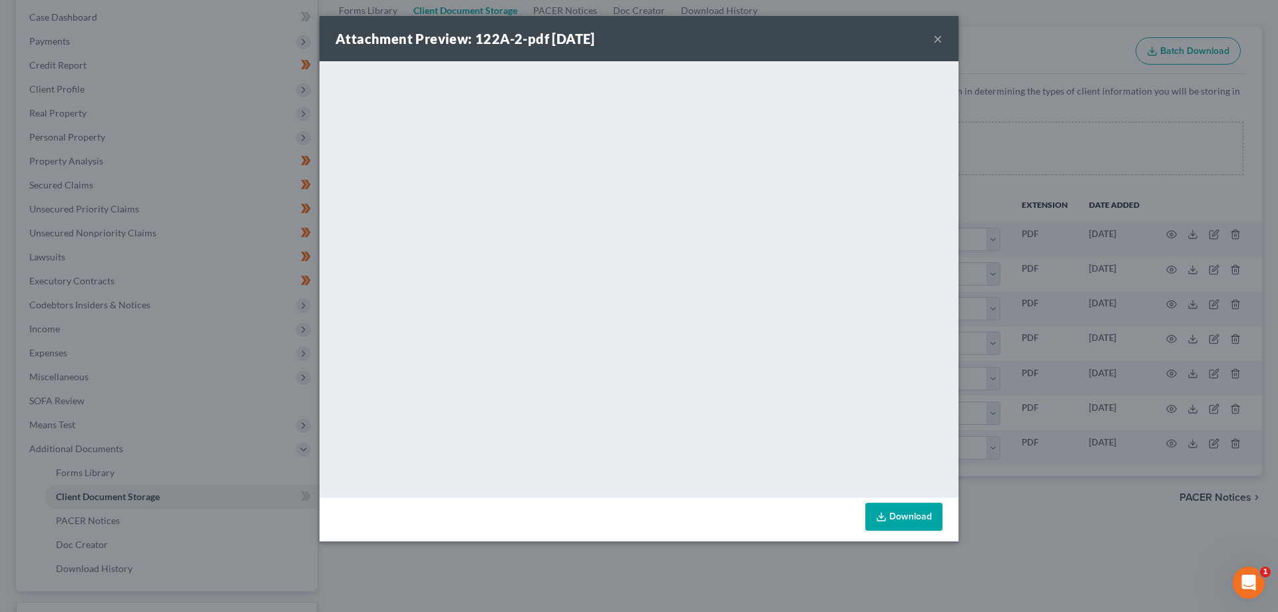
click at [935, 43] on button "×" at bounding box center [937, 39] width 9 height 16
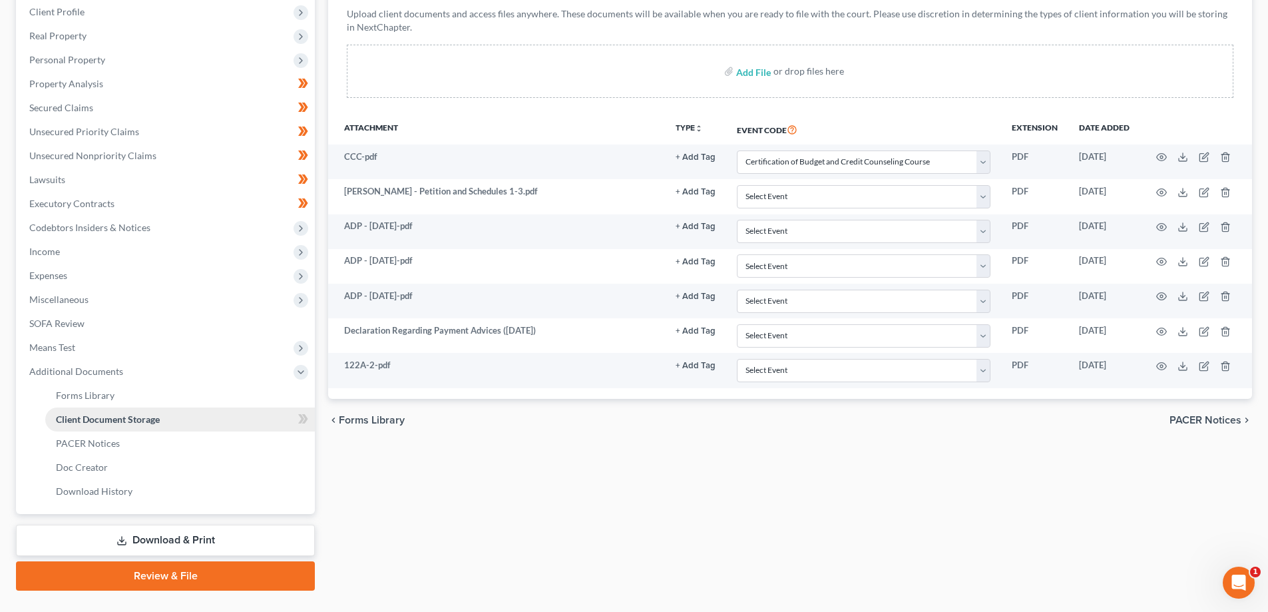
scroll to position [240, 0]
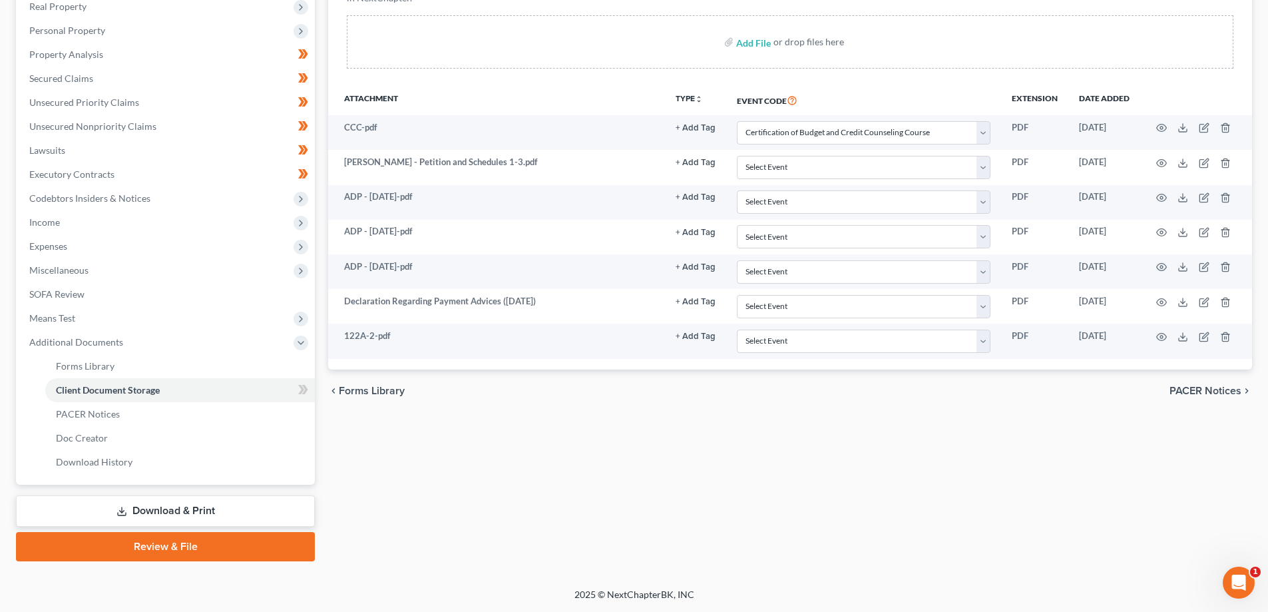
click at [164, 545] on link "Review & File" at bounding box center [165, 546] width 299 height 29
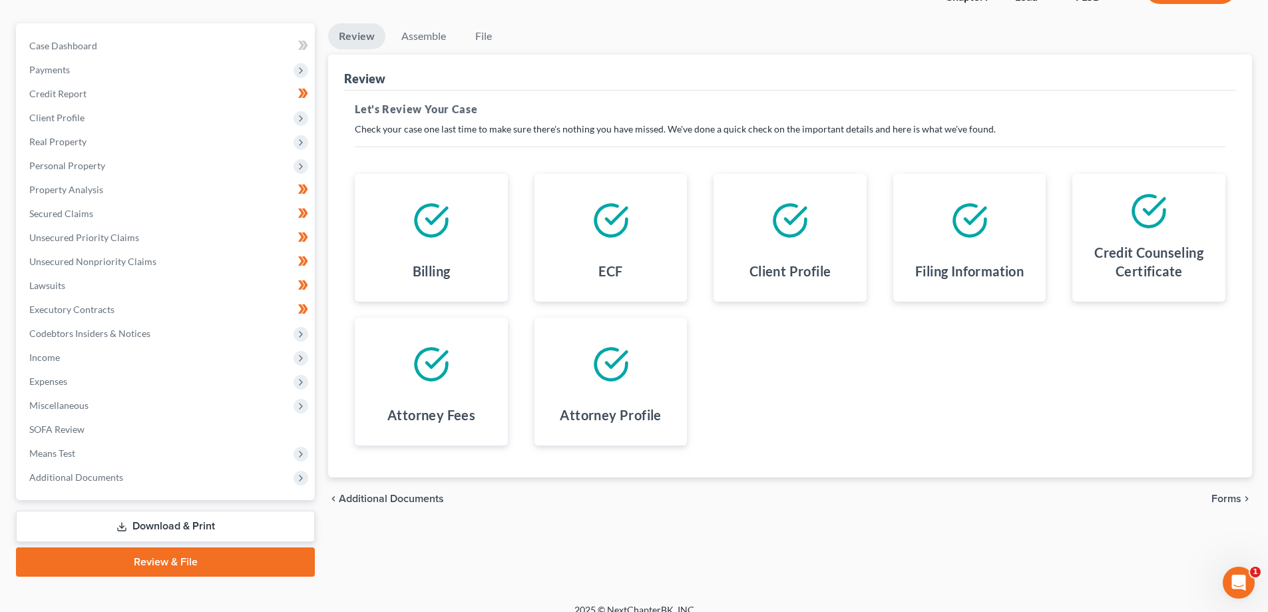
scroll to position [120, 0]
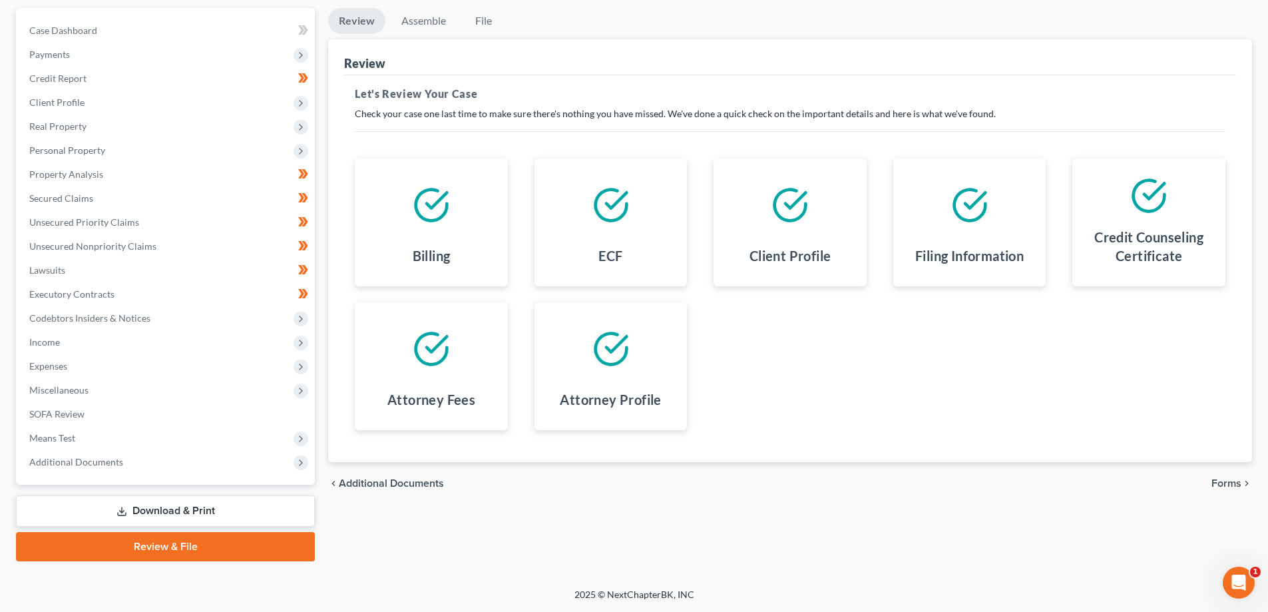
click at [1240, 481] on span "Forms" at bounding box center [1227, 483] width 30 height 11
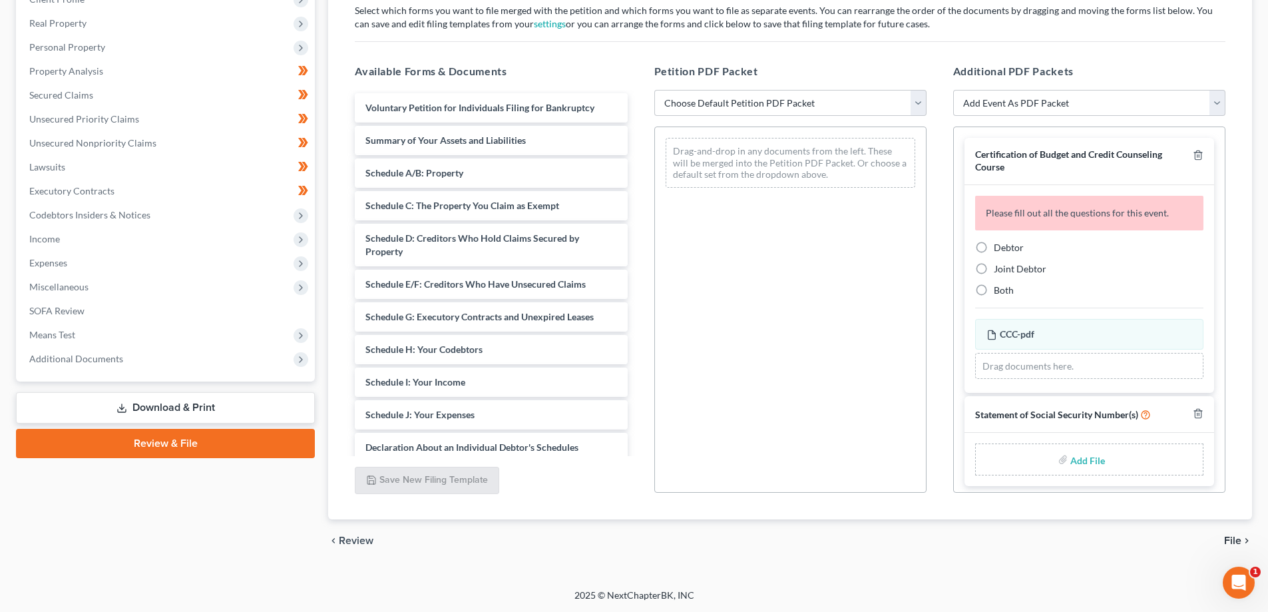
scroll to position [224, 0]
click at [1007, 286] on span "Both" at bounding box center [1004, 289] width 20 height 11
click at [1007, 286] on input "Both" at bounding box center [1003, 287] width 9 height 9
radio input "true"
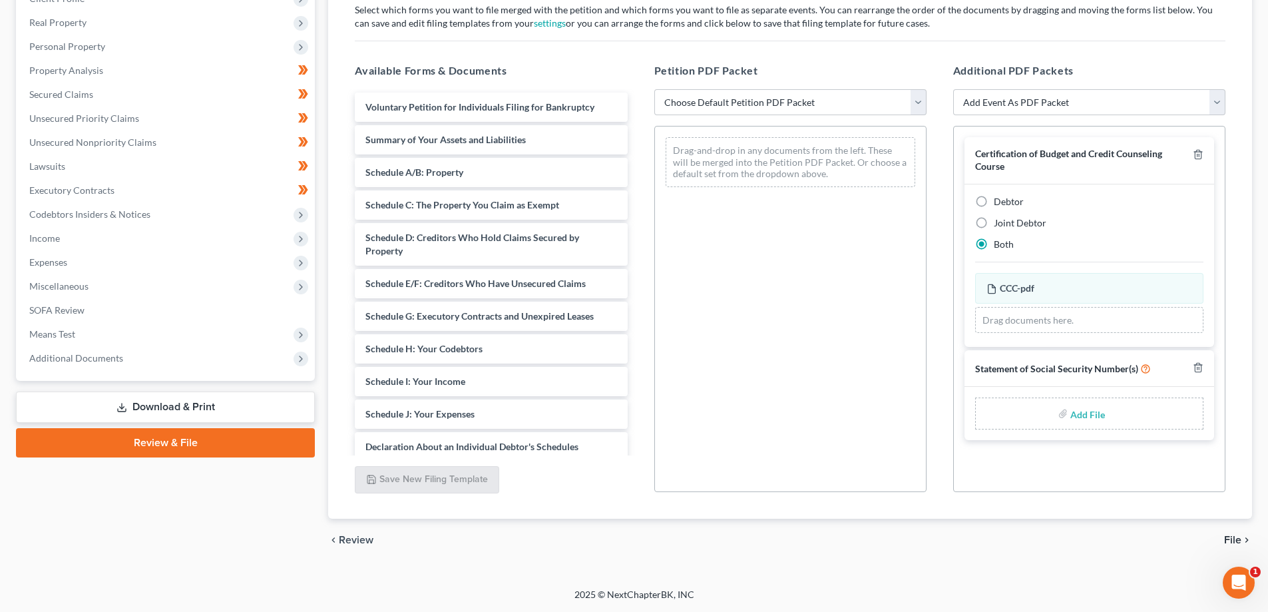
click at [1004, 206] on span "Debtor" at bounding box center [1009, 201] width 30 height 11
click at [1004, 204] on input "Debtor" at bounding box center [1003, 199] width 9 height 9
radio input "true"
radio input "false"
click at [1086, 411] on input "file" at bounding box center [1086, 413] width 32 height 24
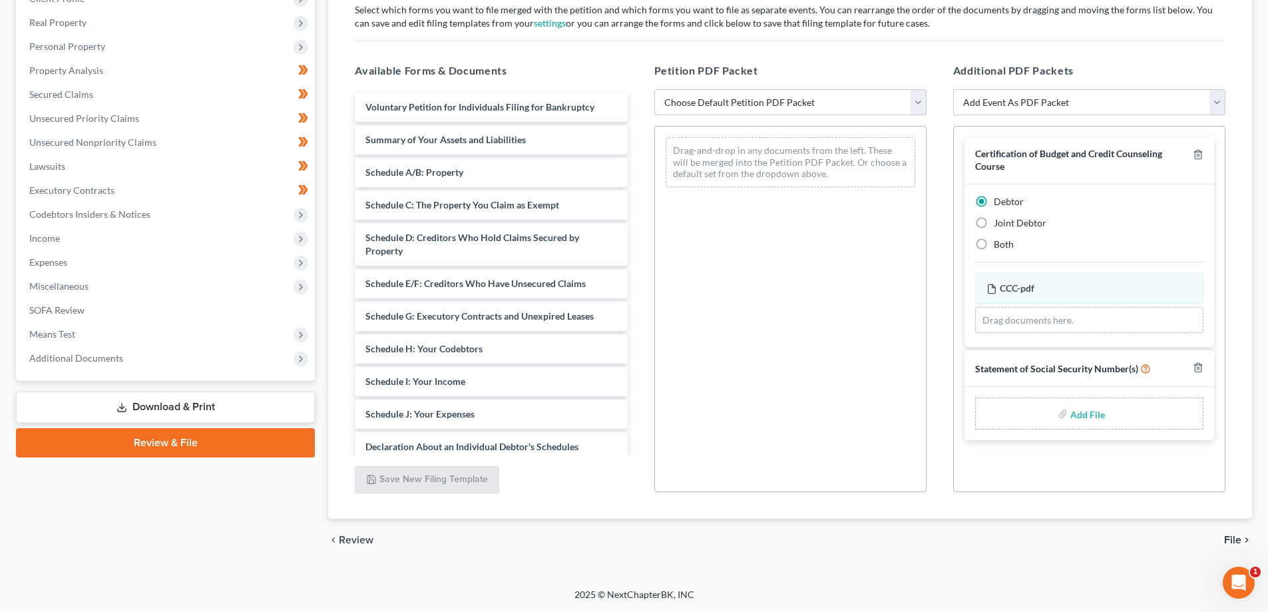
type input "C:\fakepath\[PERSON_NAME] - SS Cert.pdf"
click at [921, 107] on select "Choose Default Petition PDF Packet Emergency Filing (Voluntary Petition and Cre…" at bounding box center [790, 102] width 272 height 27
select select "1"
click at [654, 89] on select "Choose Default Petition PDF Packet Emergency Filing (Voluntary Petition and Cre…" at bounding box center [790, 102] width 272 height 27
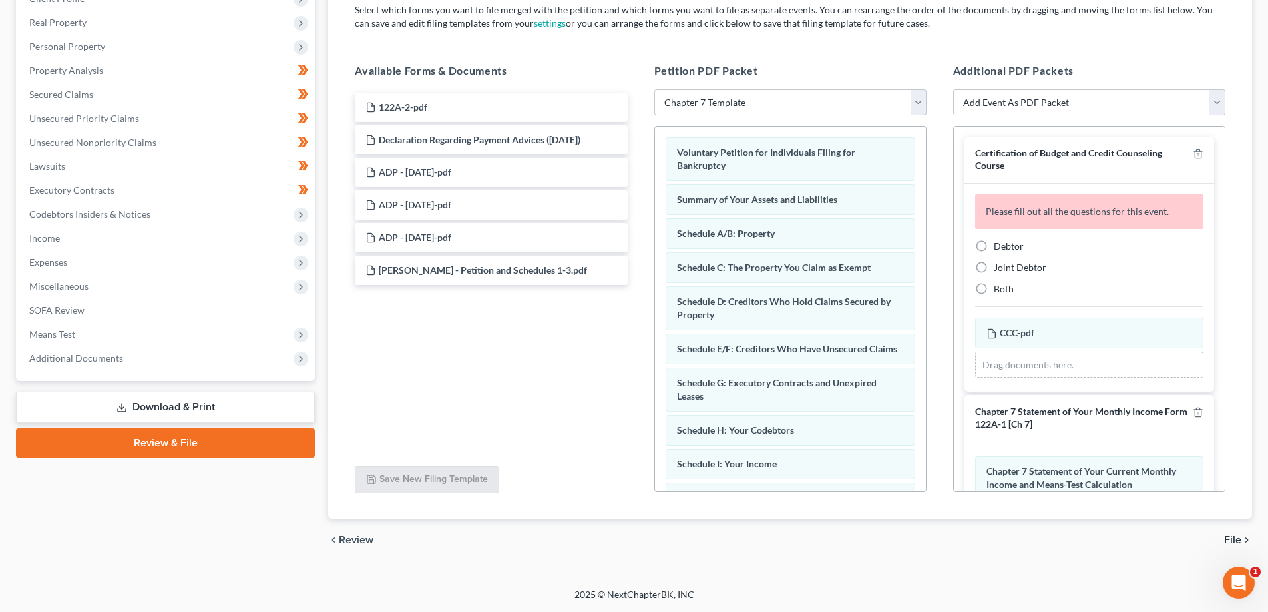
scroll to position [0, 0]
click at [1009, 246] on span "Debtor" at bounding box center [1009, 246] width 30 height 11
click at [1008, 246] on input "Debtor" at bounding box center [1003, 244] width 9 height 9
radio input "true"
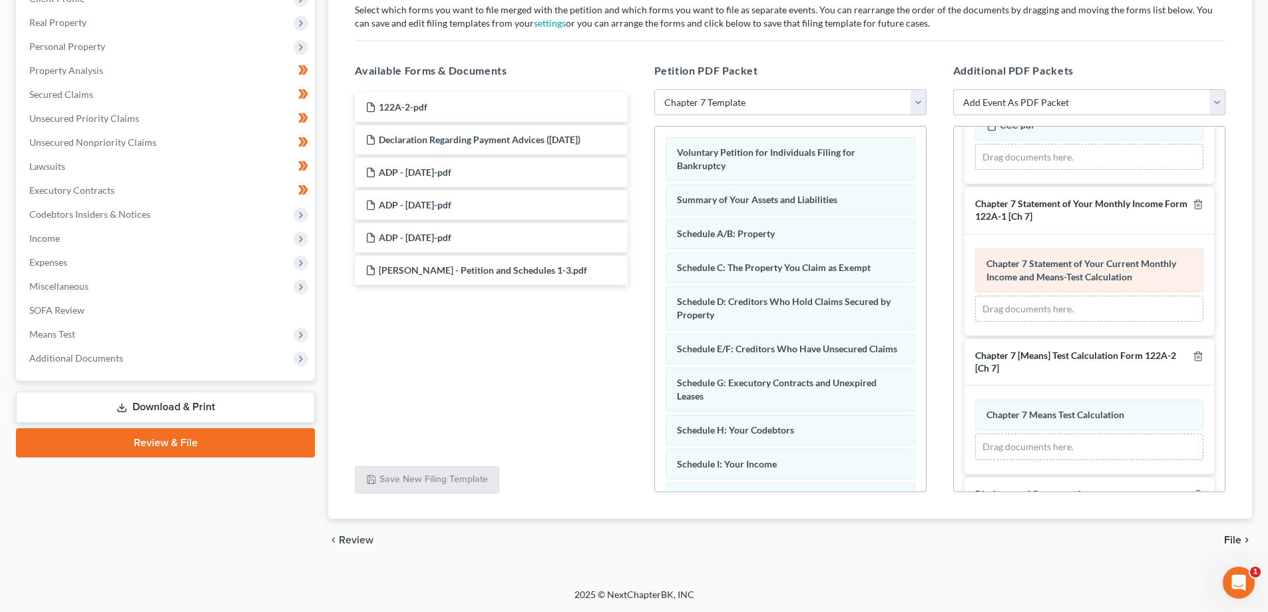
scroll to position [200, 0]
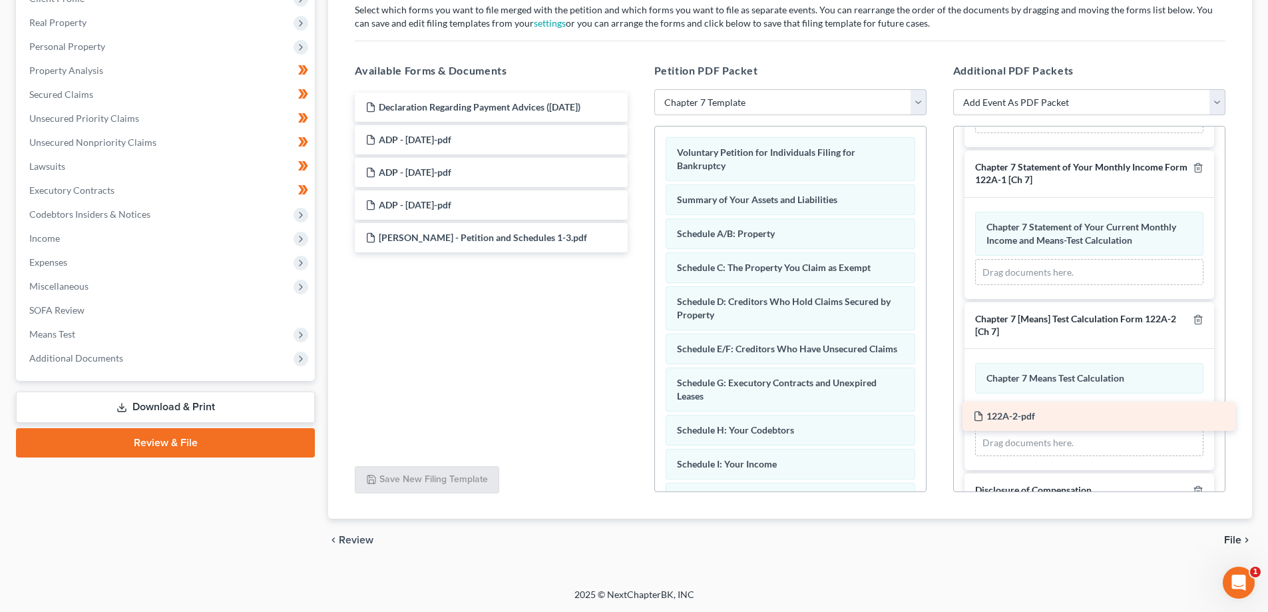
drag, startPoint x: 398, startPoint y: 103, endPoint x: 1010, endPoint y: 411, distance: 685.3
click at [638, 252] on div "122A-2-pdf 122A-2-pdf Declaration Regarding Payment Advices ([DATE]) ADP - [DAT…" at bounding box center [491, 173] width 294 height 160
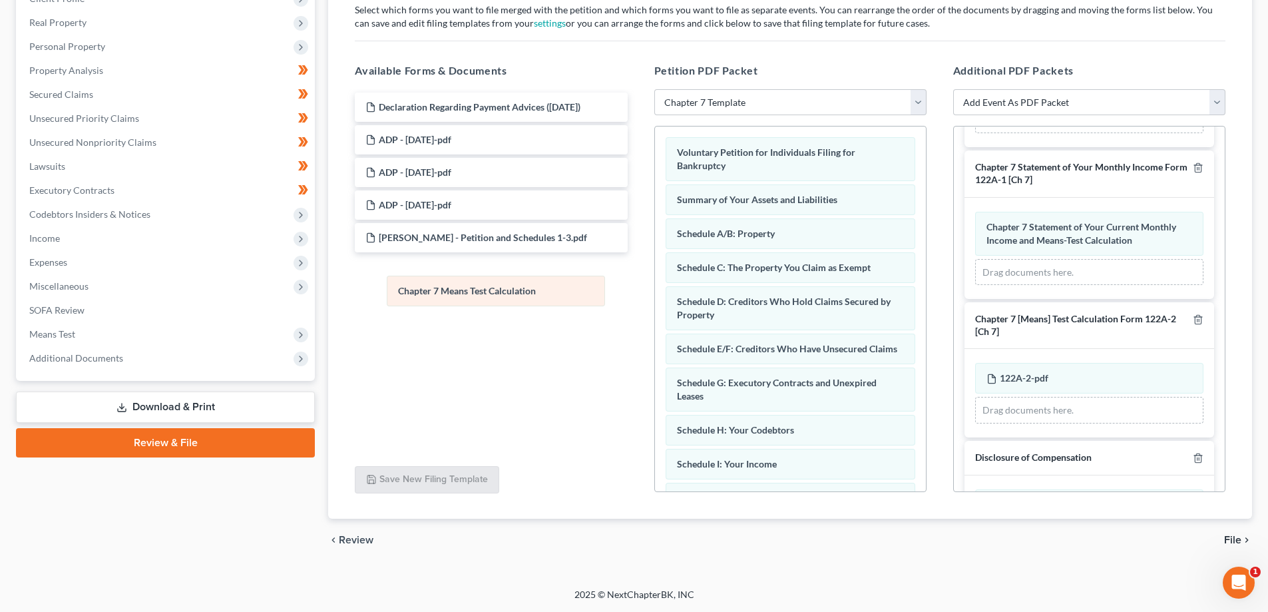
drag, startPoint x: 1073, startPoint y: 374, endPoint x: 485, endPoint y: 287, distance: 594.9
click at [975, 363] on div "Chapter 7 Means Test Calculation Amended Chapter 7 Means Test Calculation Chapt…" at bounding box center [1089, 393] width 228 height 61
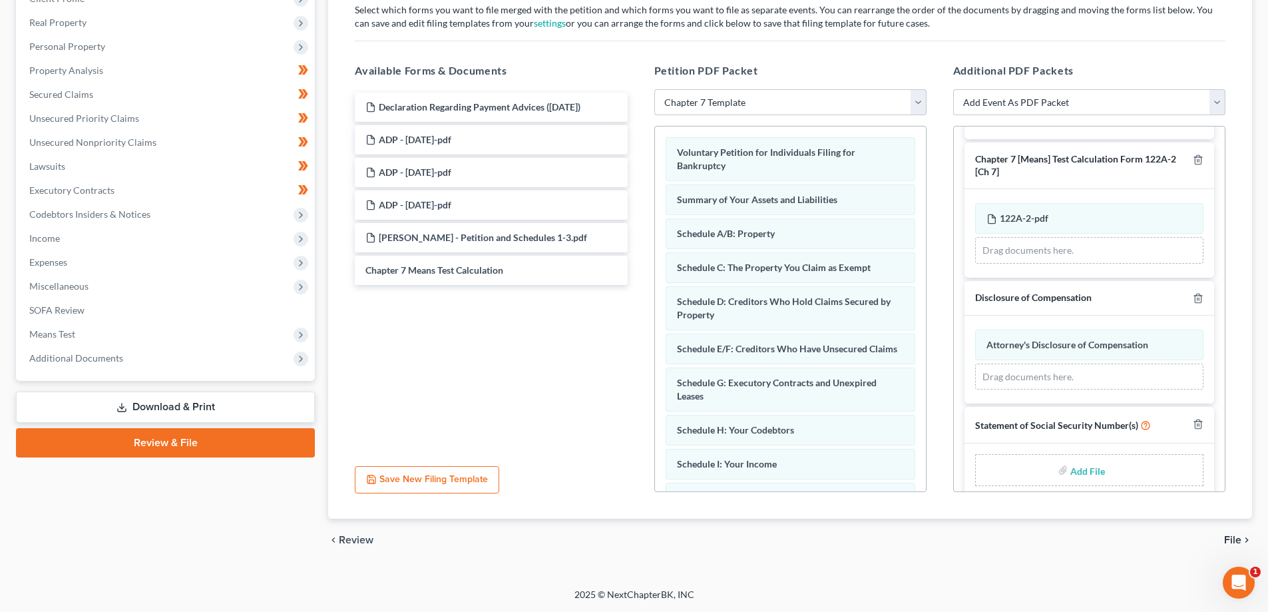
scroll to position [375, 0]
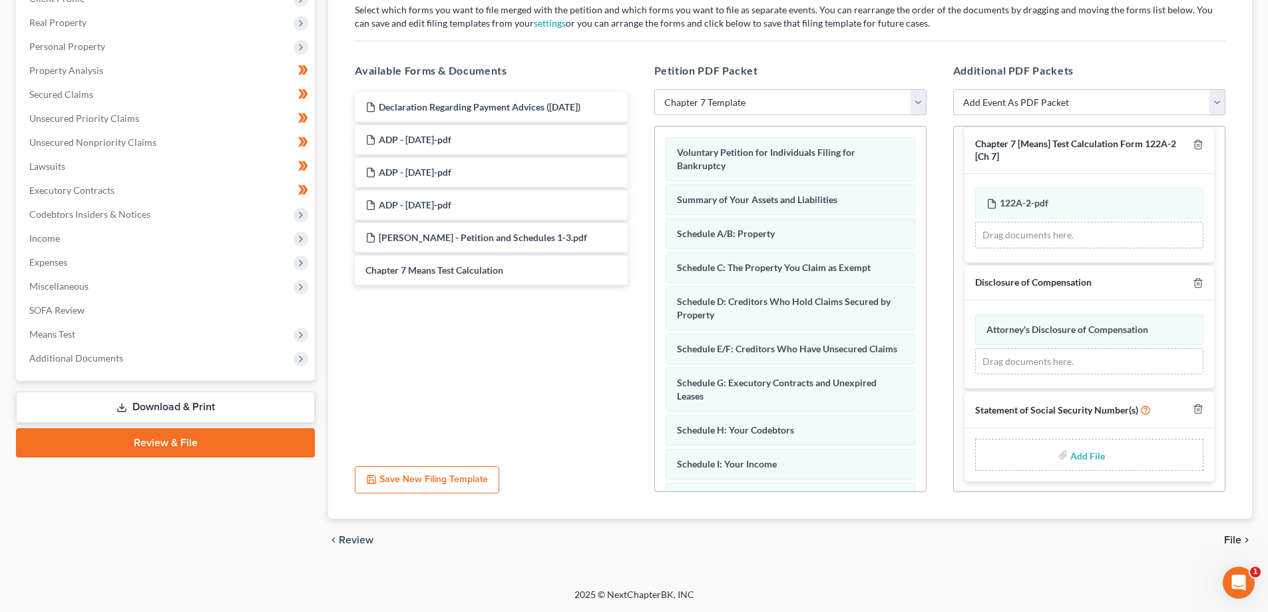
click at [1218, 101] on select "Add Event As PDF Packet Affidavit Notice of Case Reassignment Affidavit to Defe…" at bounding box center [1089, 102] width 272 height 27
select select "22"
click at [953, 89] on select "Add Event As PDF Packet Affidavit Notice of Case Reassignment Affidavit to Defe…" at bounding box center [1089, 102] width 272 height 27
select select
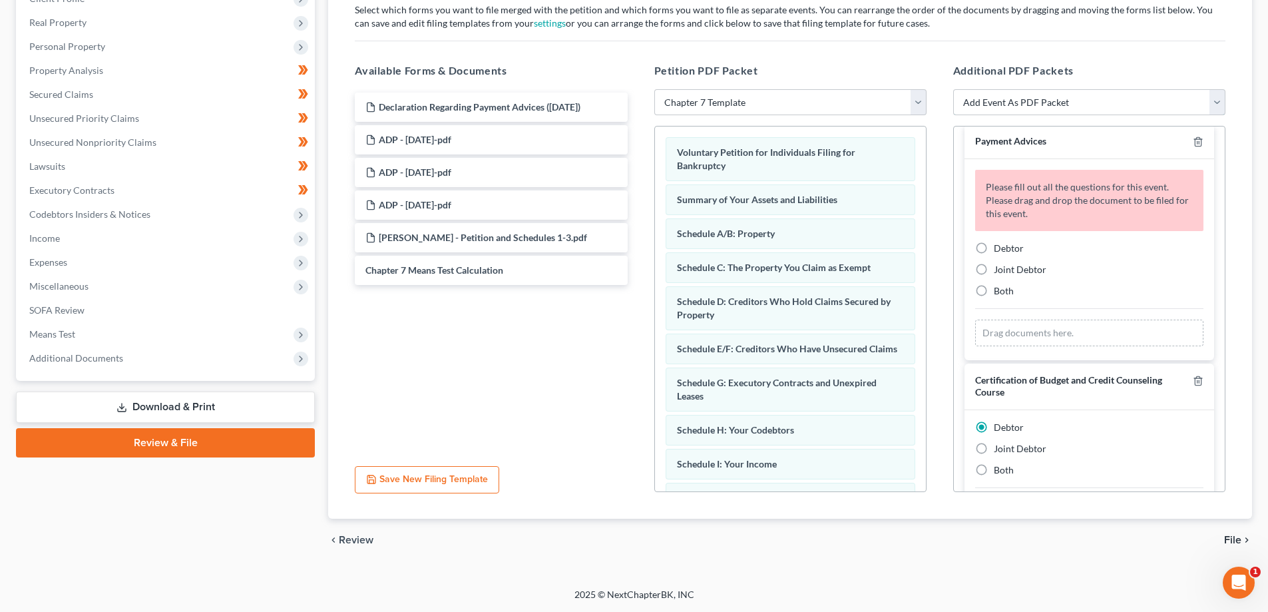
scroll to position [0, 0]
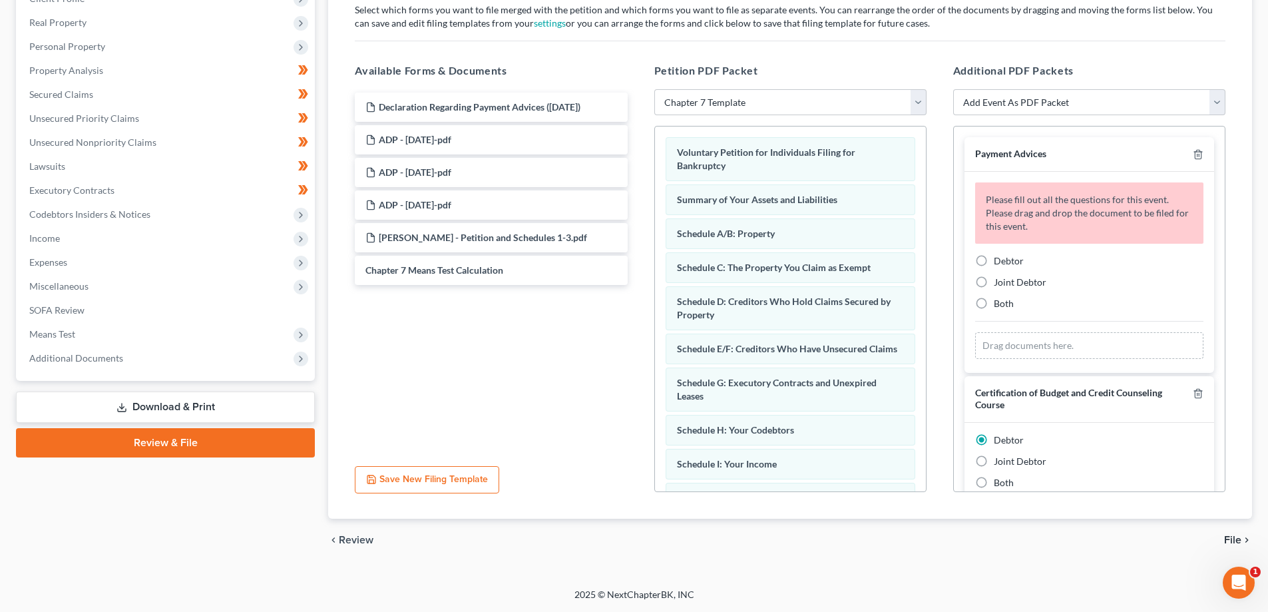
click at [1012, 258] on span "Debtor" at bounding box center [1009, 260] width 30 height 11
click at [1008, 258] on input "Debtor" at bounding box center [1003, 258] width 9 height 9
radio input "true"
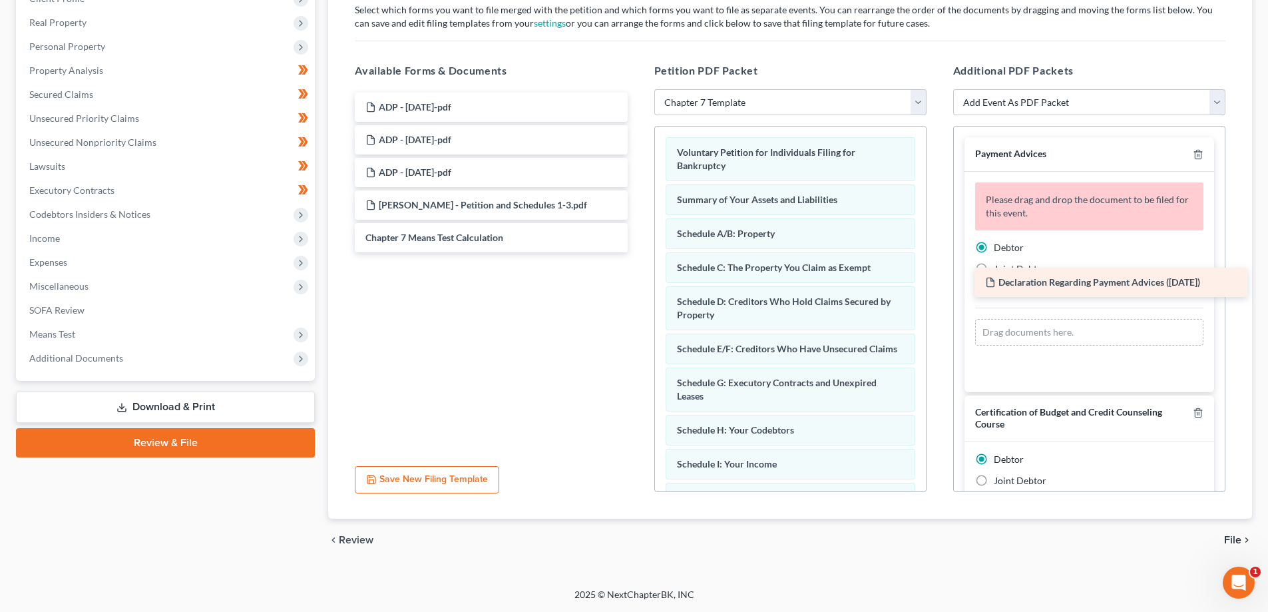
drag, startPoint x: 437, startPoint y: 108, endPoint x: 1056, endPoint y: 283, distance: 644.0
click at [638, 252] on div "Declaration Regarding Payment Advices ([DATE]) Declaration Regarding Payment Ad…" at bounding box center [491, 173] width 294 height 160
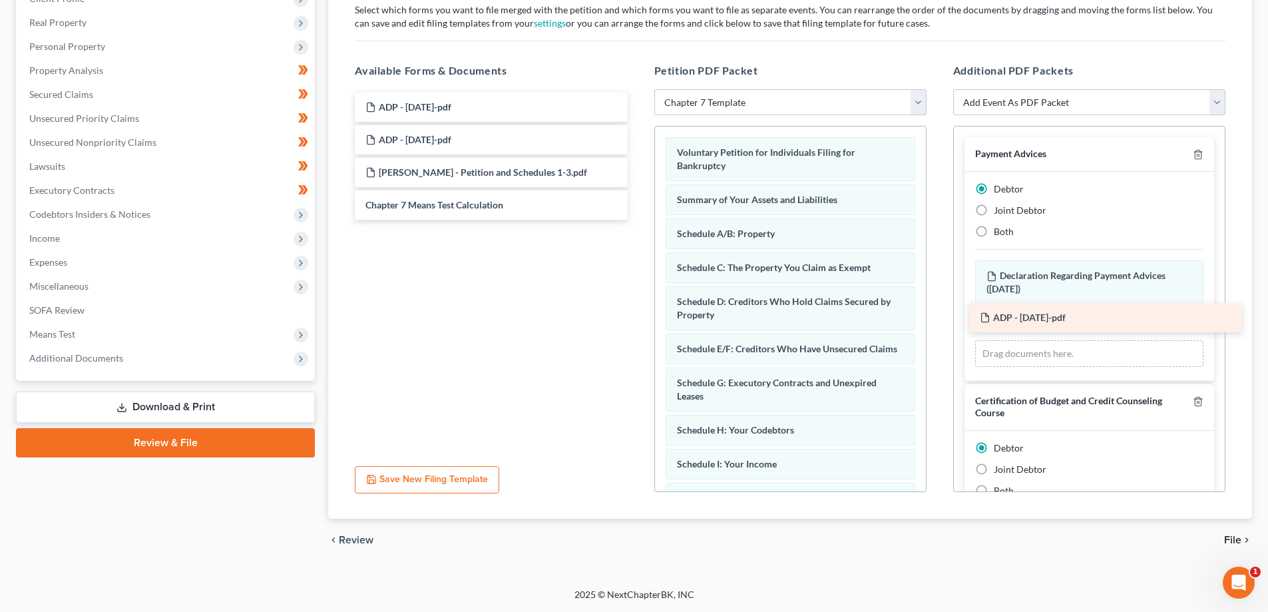
drag, startPoint x: 429, startPoint y: 109, endPoint x: 1043, endPoint y: 319, distance: 649.4
click at [638, 220] on div "ADP - [DATE]-pdf ADP - [DATE]-pdf ADP - [DATE]-pdf ADP - [DATE]-pdf [PERSON_NAM…" at bounding box center [491, 156] width 294 height 127
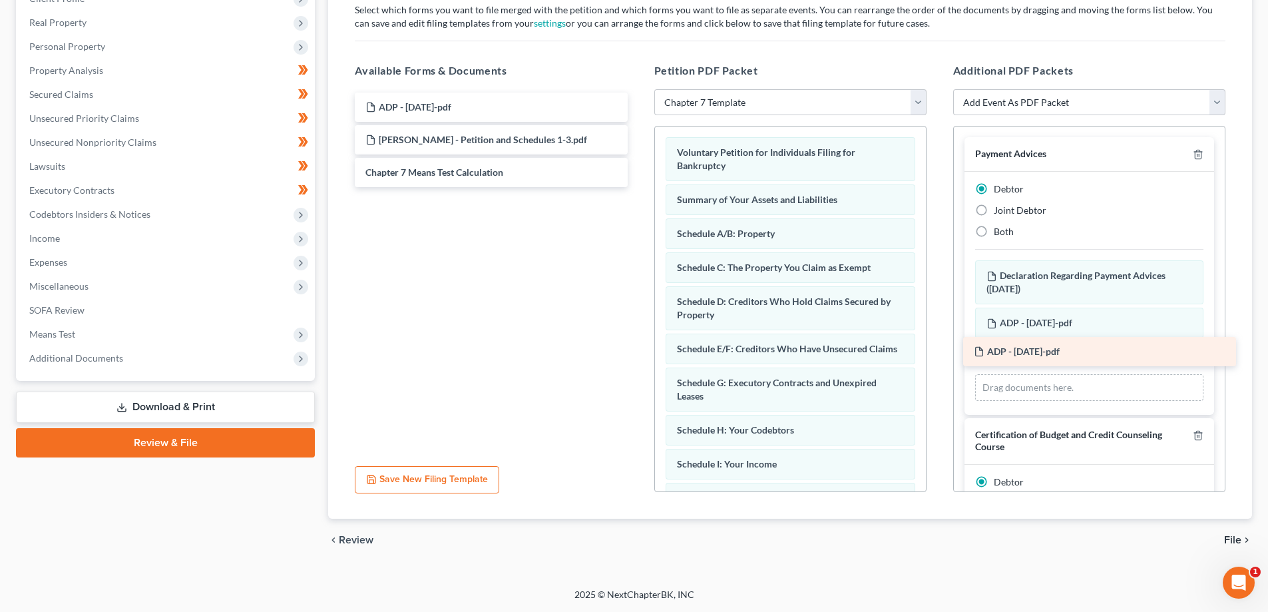
drag, startPoint x: 437, startPoint y: 109, endPoint x: 1052, endPoint y: 351, distance: 661.5
click at [638, 187] on div "ADP - [DATE]-pdf ADP - [DATE]-pdf ADP - [DATE]-pdf [PERSON_NAME] - Petition and…" at bounding box center [491, 140] width 294 height 95
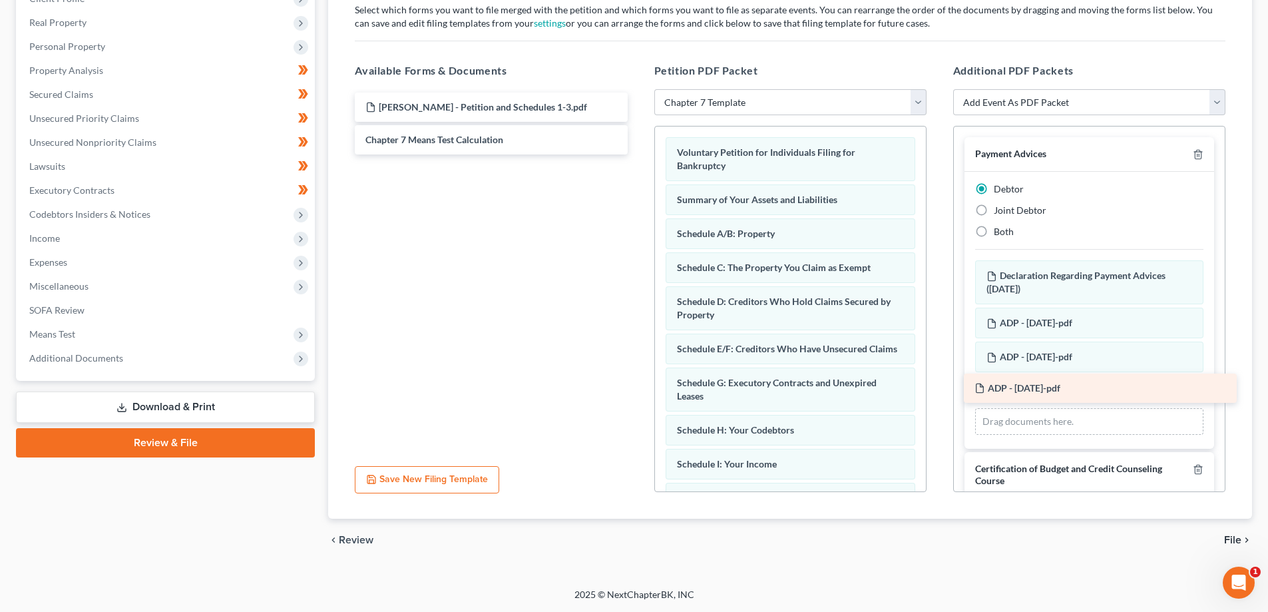
drag, startPoint x: 431, startPoint y: 108, endPoint x: 1040, endPoint y: 389, distance: 670.7
click at [638, 154] on div "ADP - [DATE]-pdf ADP - [DATE]-pdf [PERSON_NAME] - Petition and Schedules 1-3.pd…" at bounding box center [491, 124] width 294 height 62
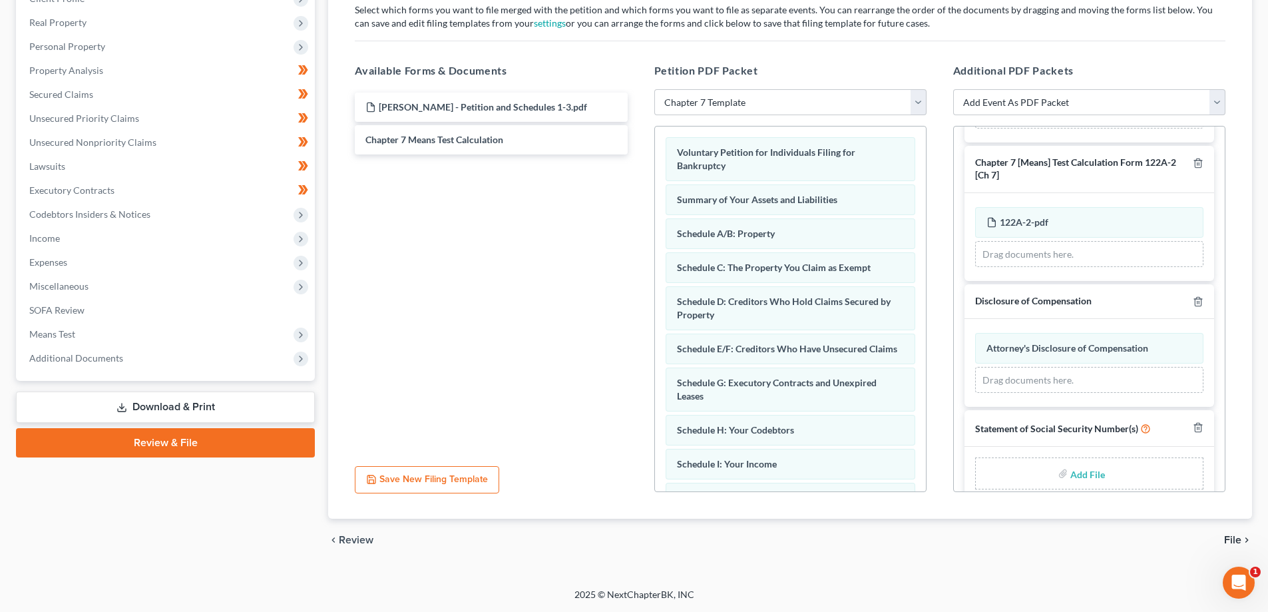
scroll to position [690, 0]
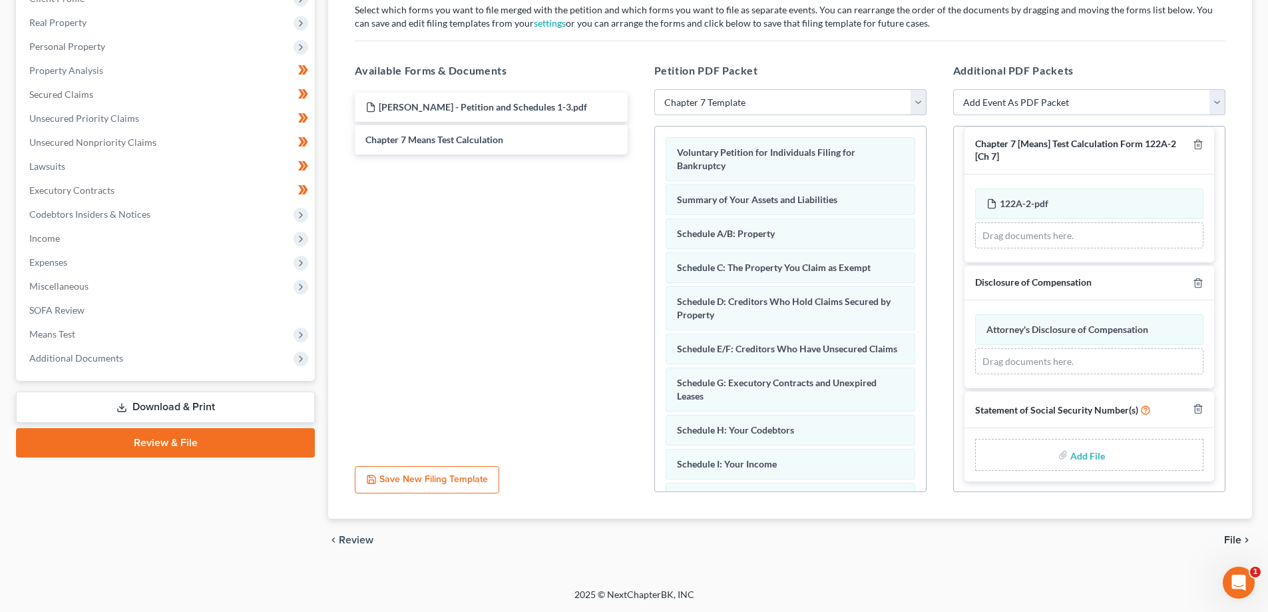
click at [1082, 455] on input "file" at bounding box center [1086, 455] width 32 height 24
type input "C:\fakepath\[PERSON_NAME] - SS Cert.pdf"
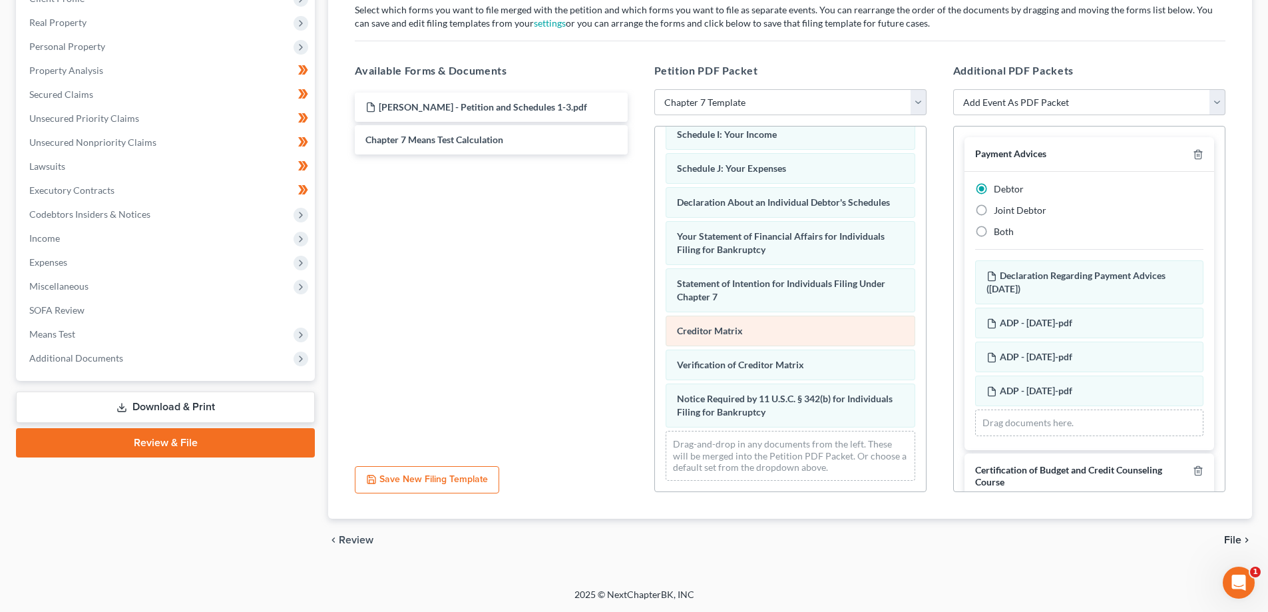
scroll to position [343, 0]
click at [1240, 541] on span "File" at bounding box center [1232, 540] width 17 height 11
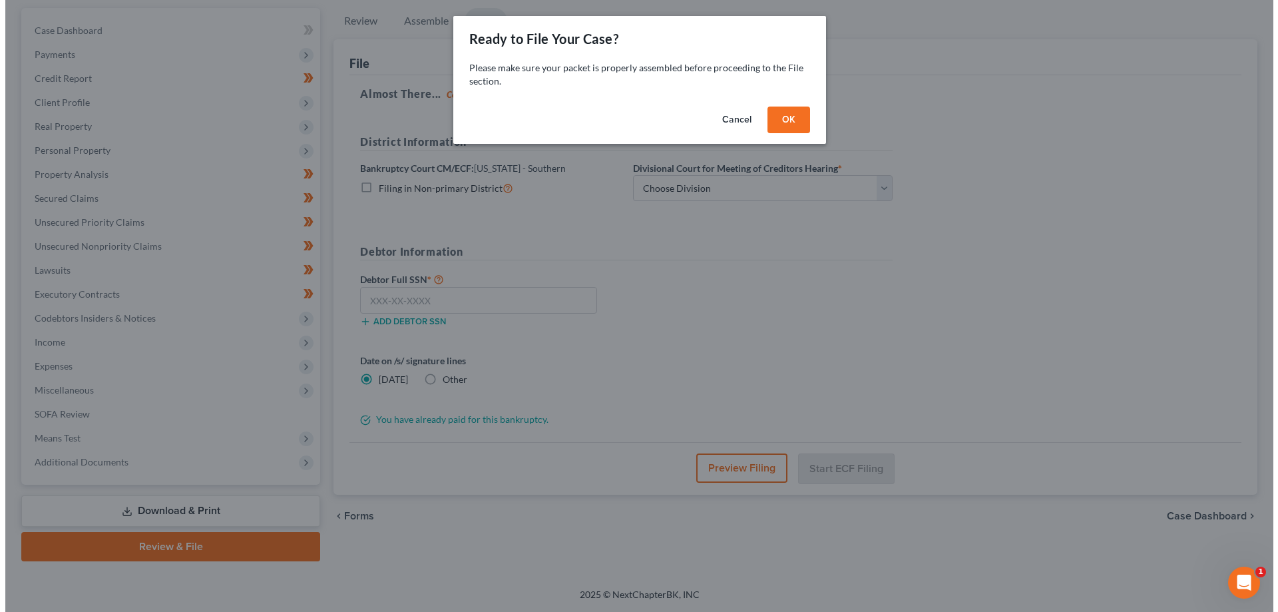
scroll to position [120, 0]
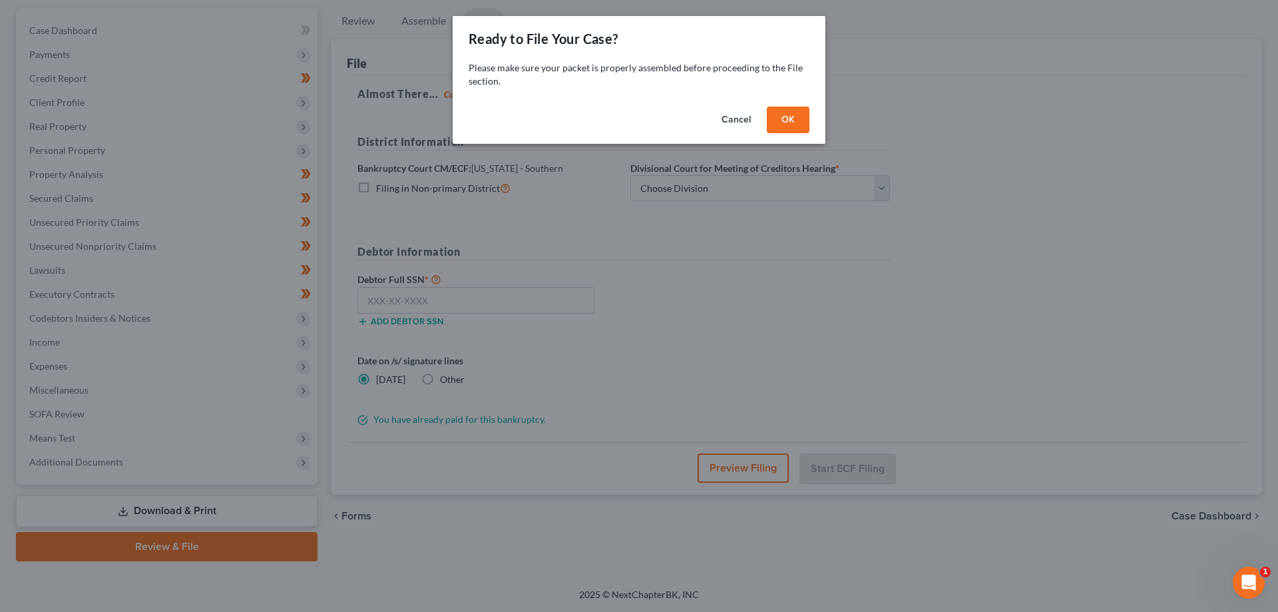
click at [789, 116] on button "OK" at bounding box center [788, 120] width 43 height 27
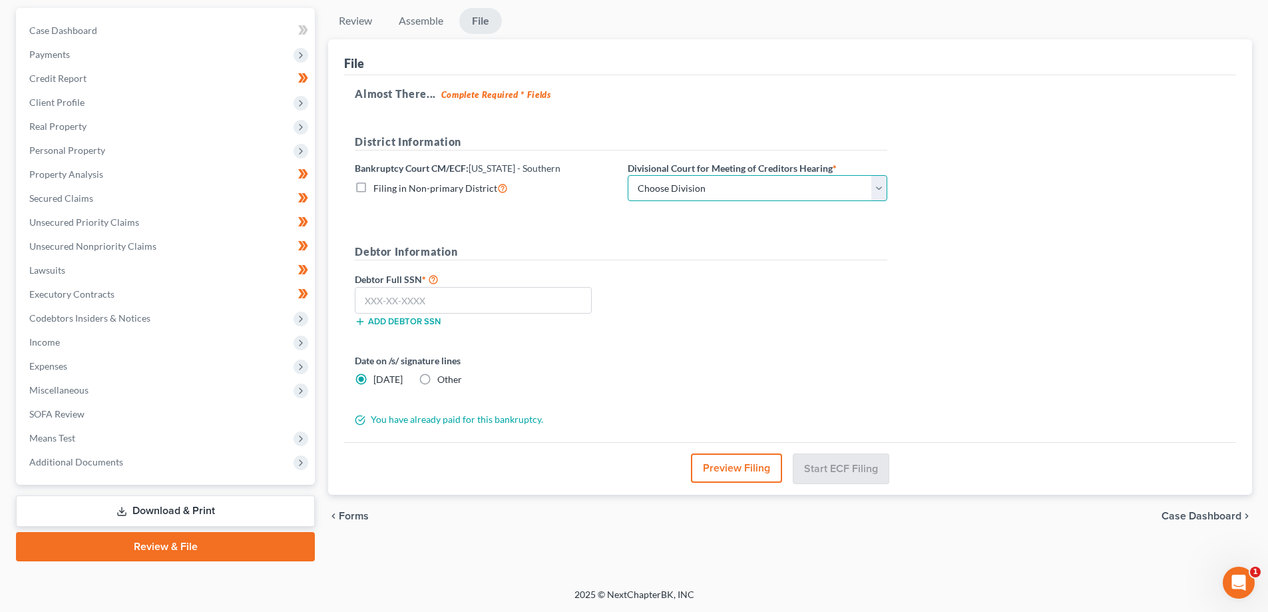
click at [728, 185] on select "Choose Division [GEOGRAPHIC_DATA] [GEOGRAPHIC_DATA] [GEOGRAPHIC_DATA]" at bounding box center [758, 188] width 260 height 27
select select "2"
click at [628, 175] on select "Choose Division [GEOGRAPHIC_DATA] [GEOGRAPHIC_DATA] [GEOGRAPHIC_DATA]" at bounding box center [758, 188] width 260 height 27
click at [451, 302] on input "text" at bounding box center [473, 300] width 237 height 27
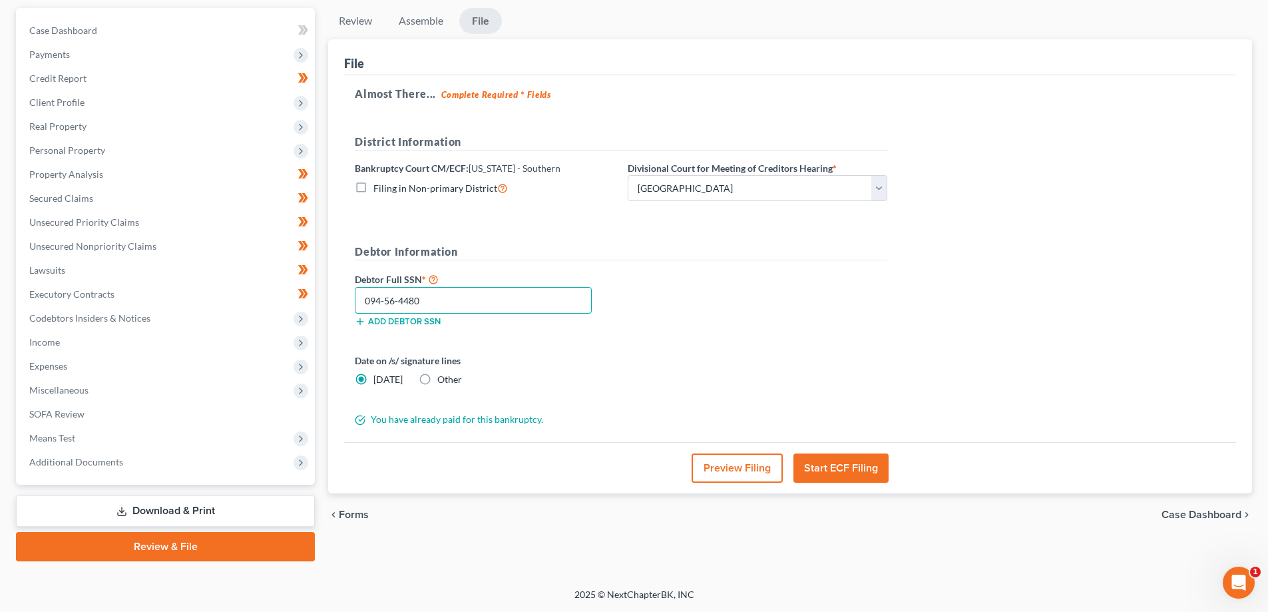
type input "094-56-4480"
click at [840, 467] on button "Start ECF Filing" at bounding box center [840, 467] width 95 height 29
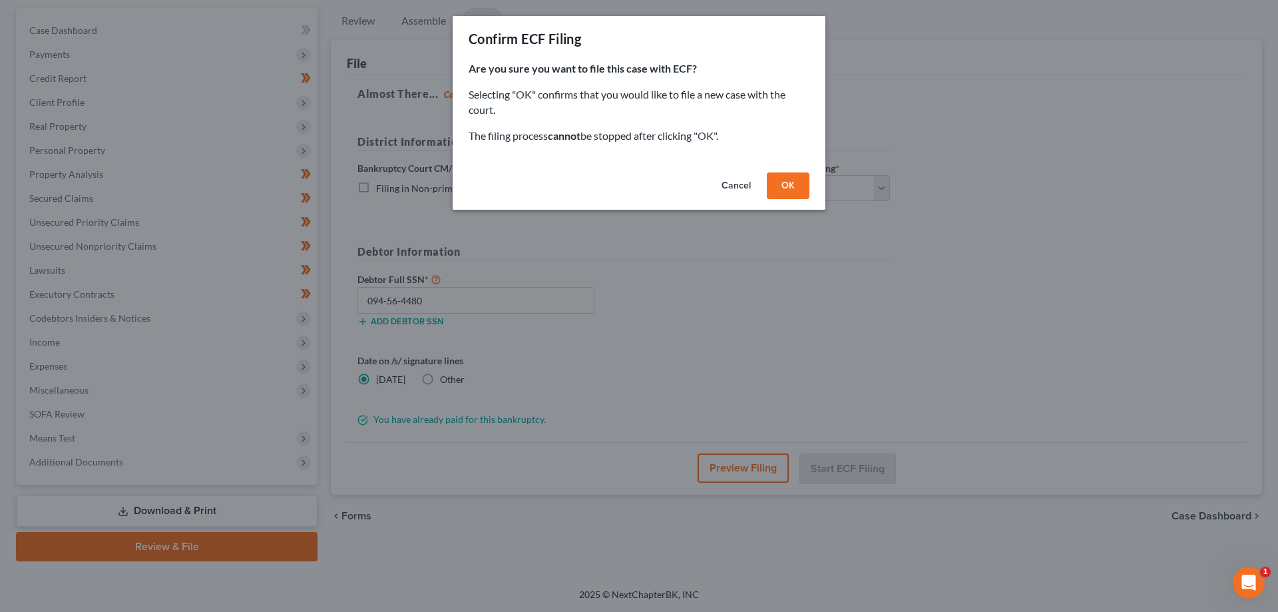
click at [791, 193] on button "OK" at bounding box center [788, 185] width 43 height 27
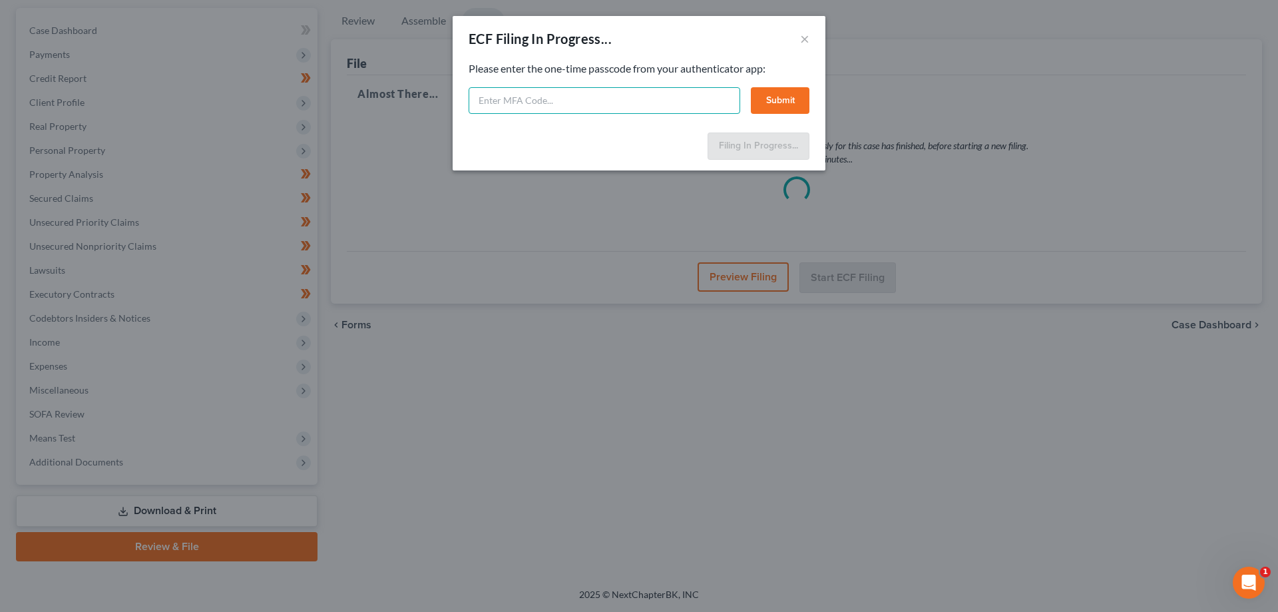
click at [549, 100] on input "text" at bounding box center [605, 100] width 272 height 27
type input "028065"
click at [769, 95] on button "Submit" at bounding box center [780, 100] width 59 height 27
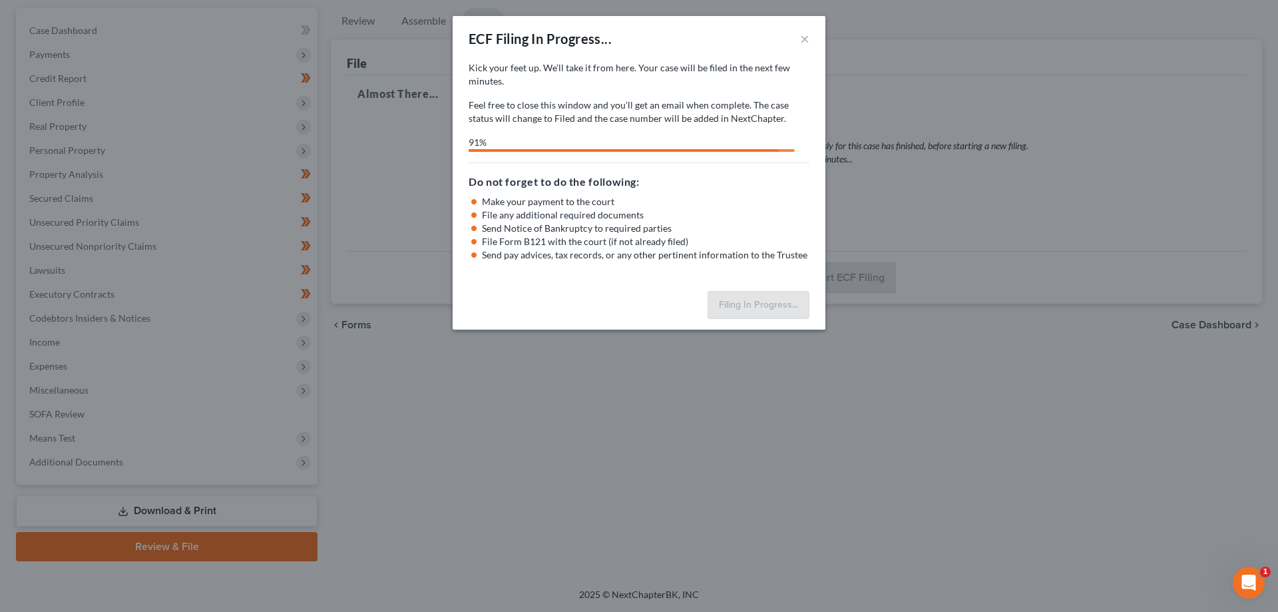
select select "2"
